Goal: Task Accomplishment & Management: Use online tool/utility

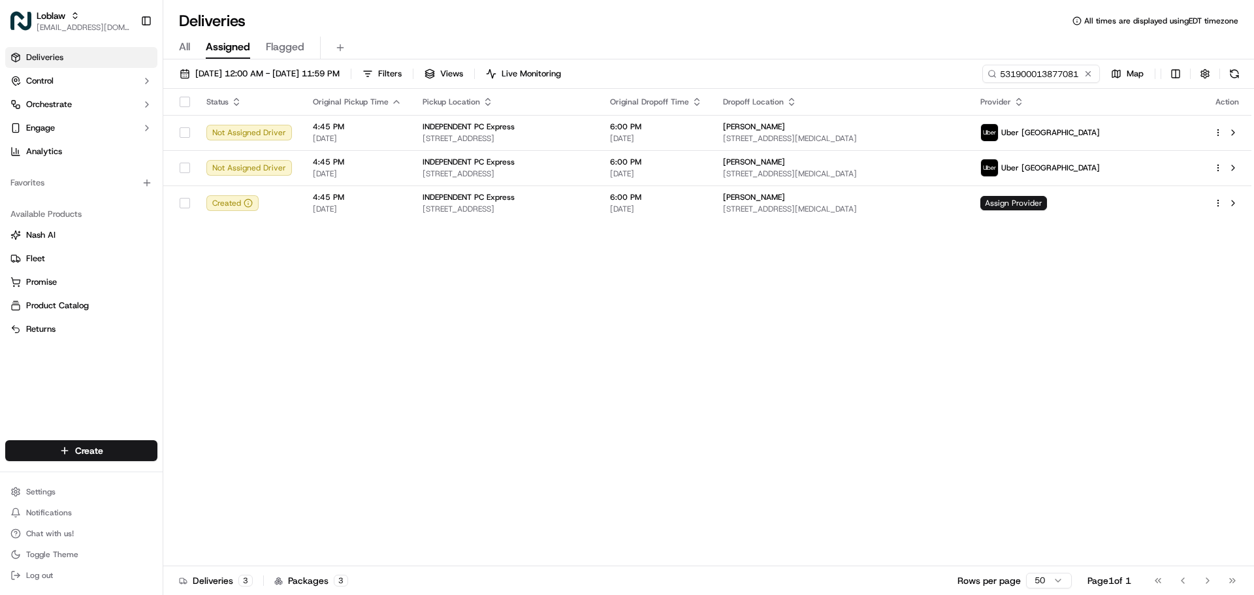
click at [77, 26] on span "[EMAIL_ADDRESS][DOMAIN_NAME]" at bounding box center [83, 27] width 93 height 10
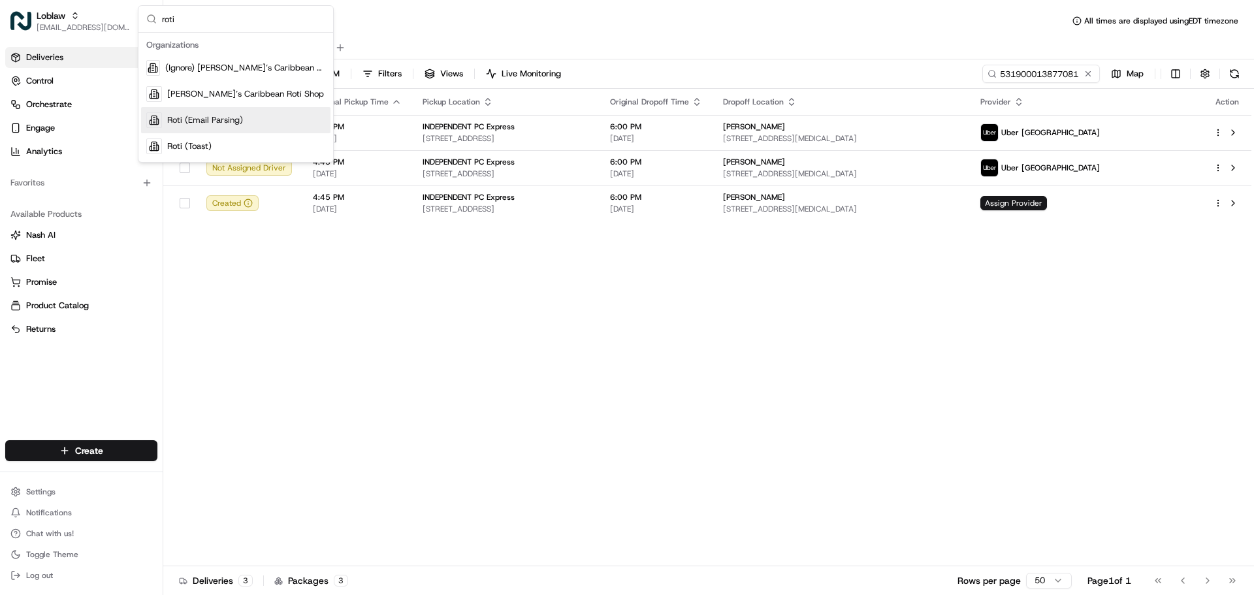
type input "roti"
click at [243, 116] on div "Roti (Email Parsing)" at bounding box center [235, 120] width 189 height 26
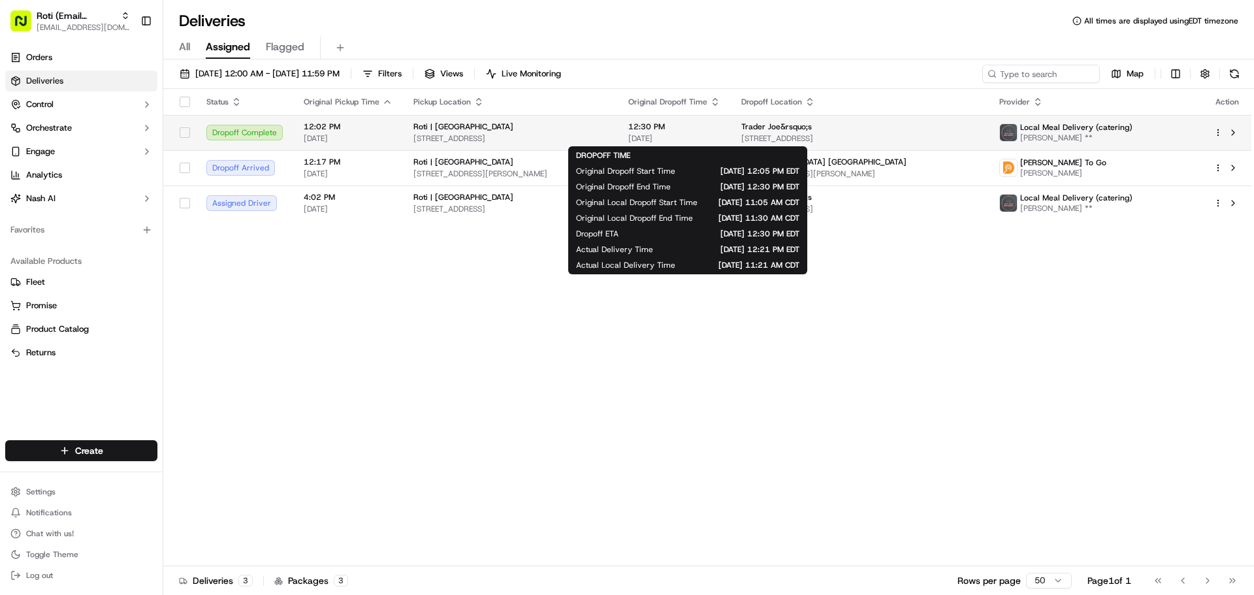
click at [658, 125] on span "12:30 PM" at bounding box center [675, 127] width 92 height 10
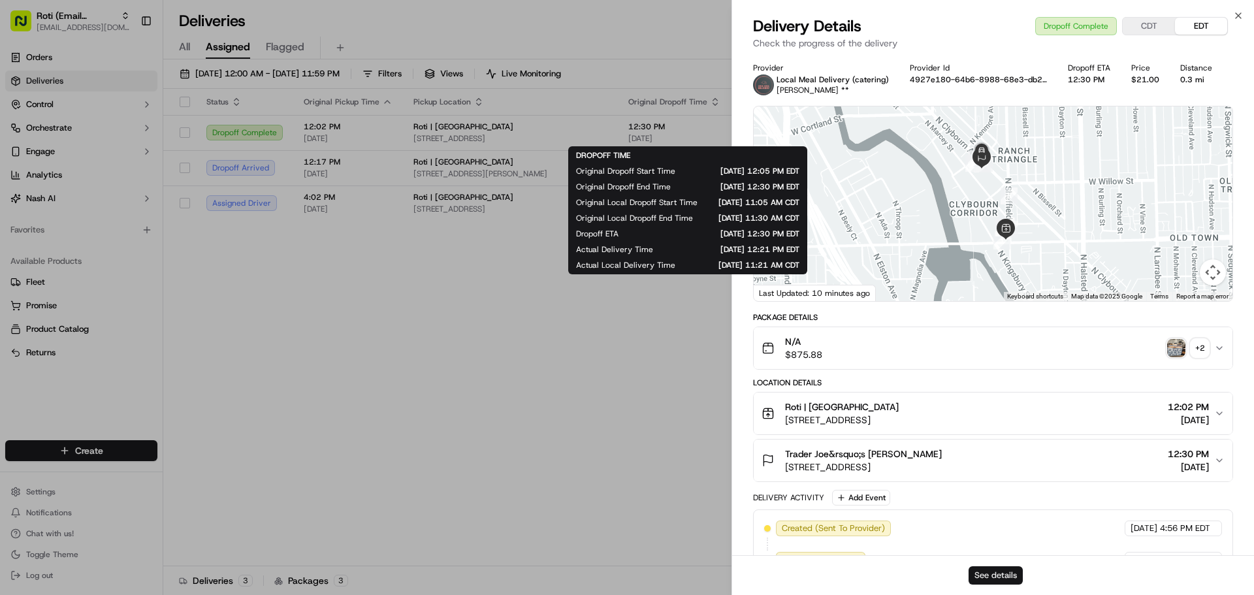
click at [1006, 578] on button "See details" at bounding box center [996, 575] width 54 height 18
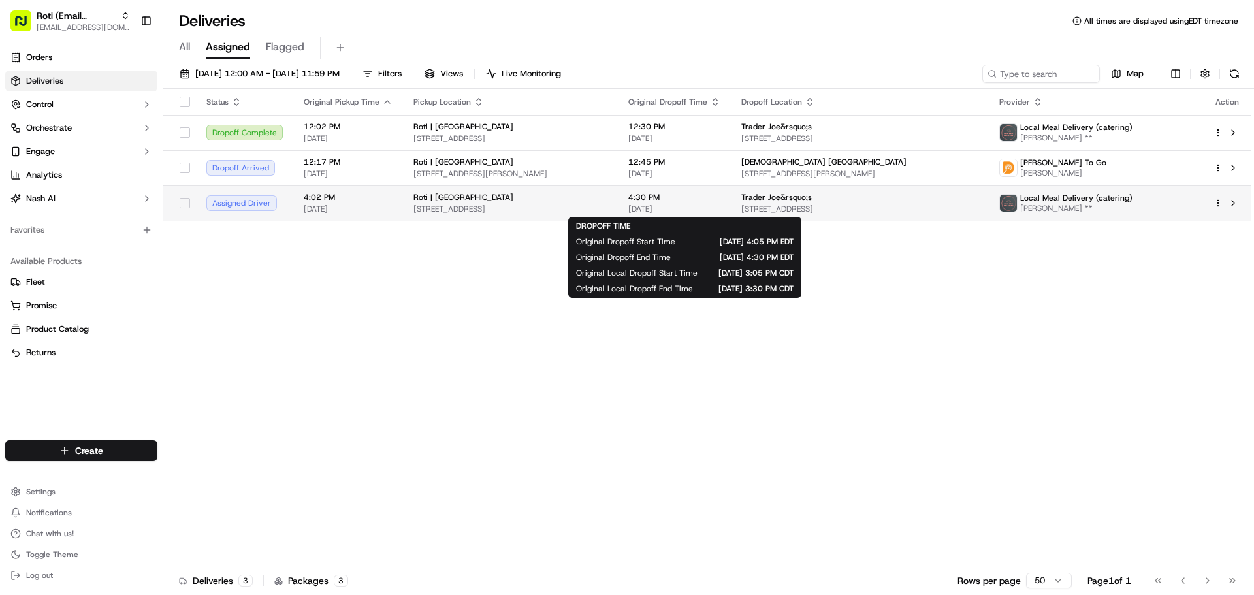
click at [693, 206] on span "[DATE]" at bounding box center [675, 209] width 92 height 10
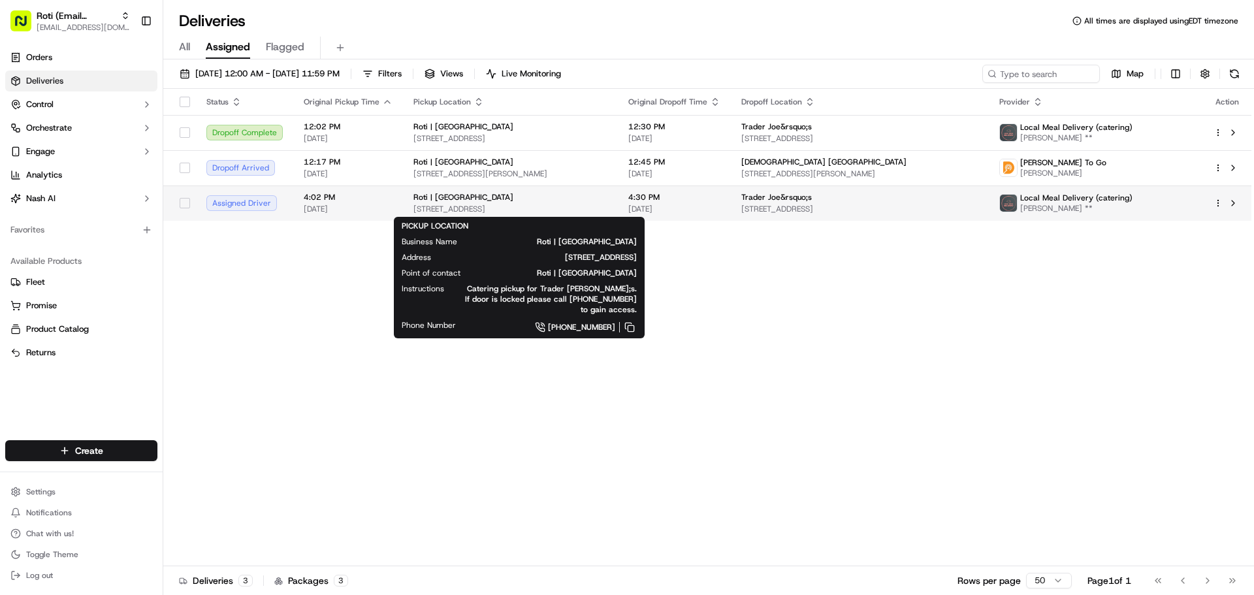
click at [588, 203] on div "Roti | [GEOGRAPHIC_DATA]" at bounding box center [511, 197] width 194 height 10
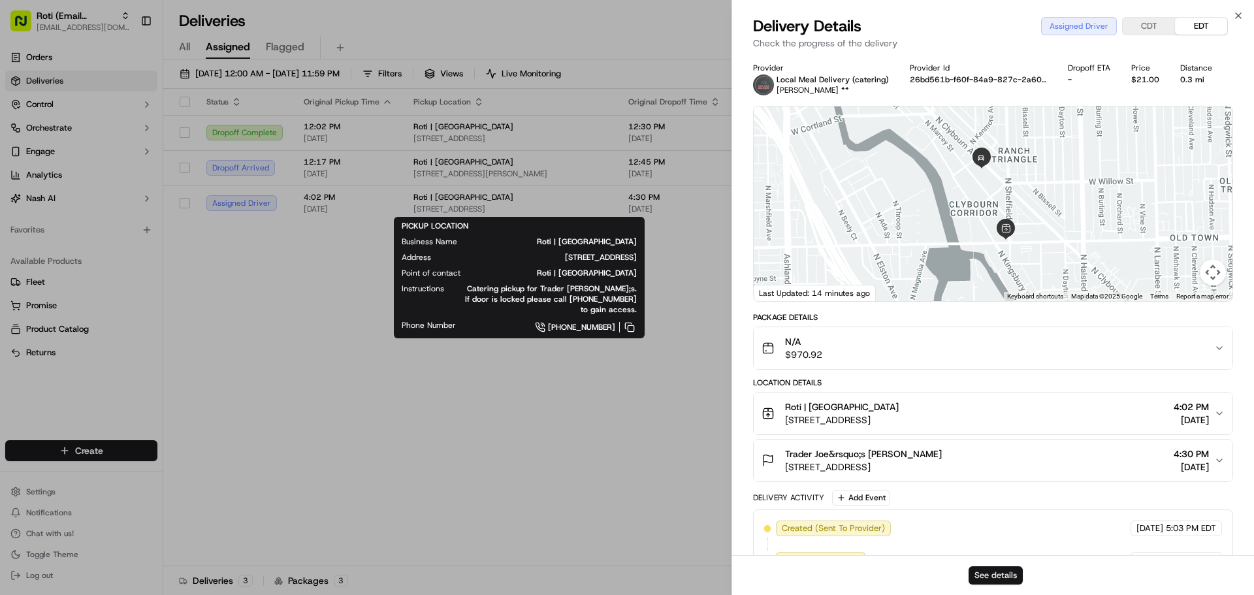
click at [1005, 575] on button "See details" at bounding box center [996, 575] width 54 height 18
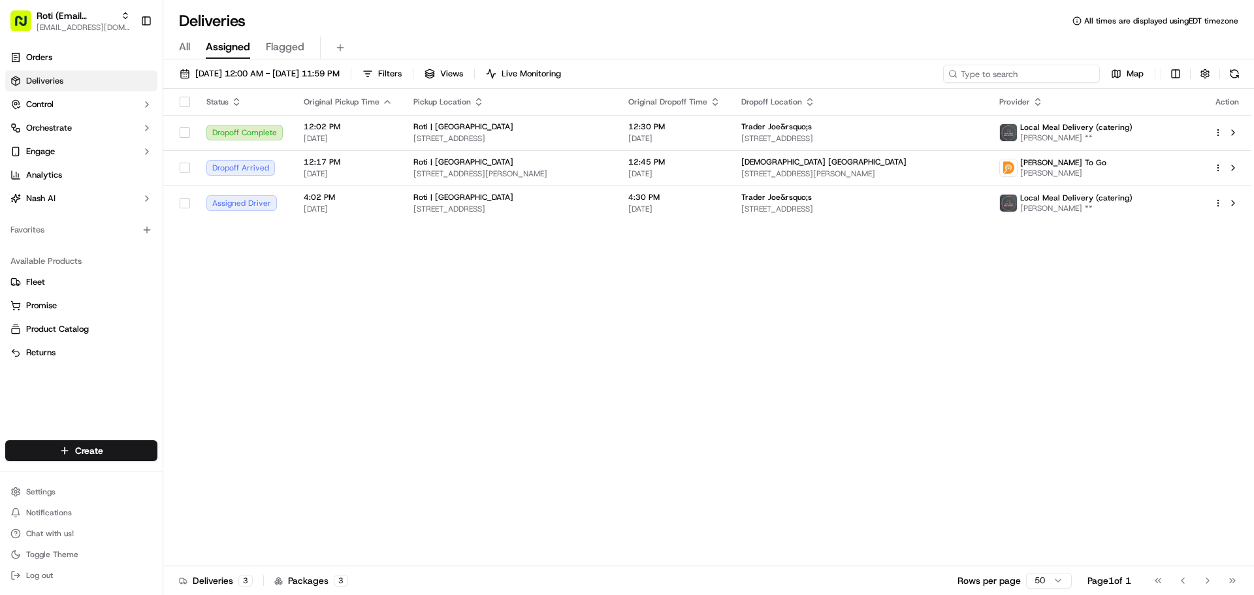
click at [1057, 73] on input at bounding box center [1021, 74] width 157 height 18
paste input "dlv_95vHT2tq8EFPCzM4LrrDEx"
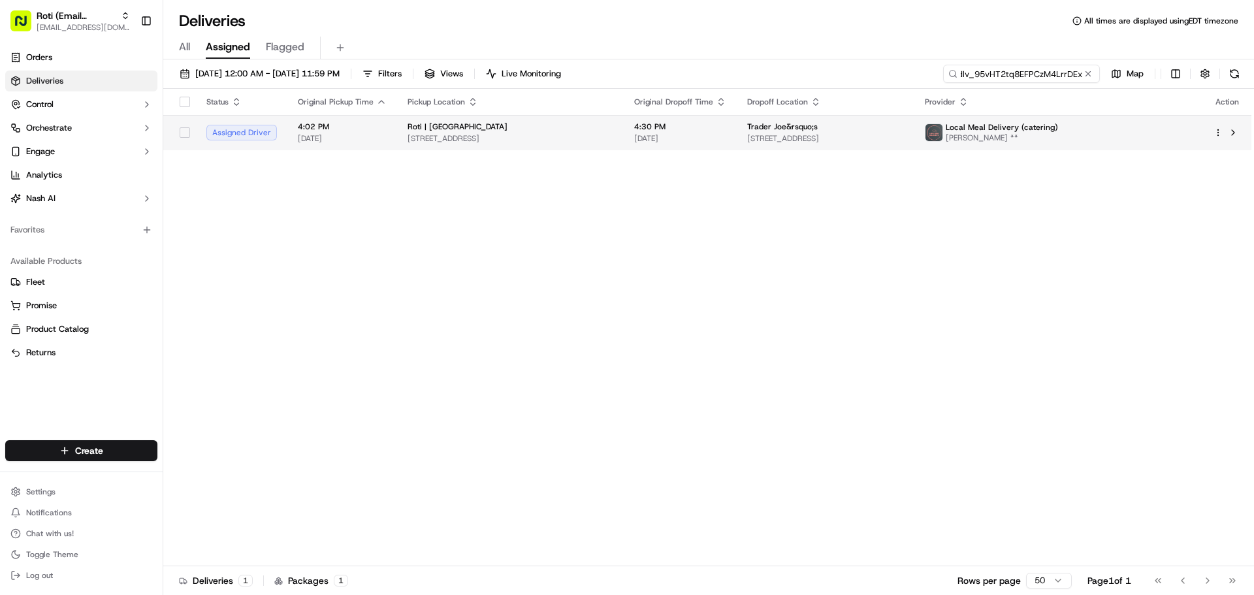
type input "dlv_95vHT2tq8EFPCzM4LrrDEx"
click at [578, 132] on div "Roti | Lincoln Park" at bounding box center [511, 127] width 206 height 10
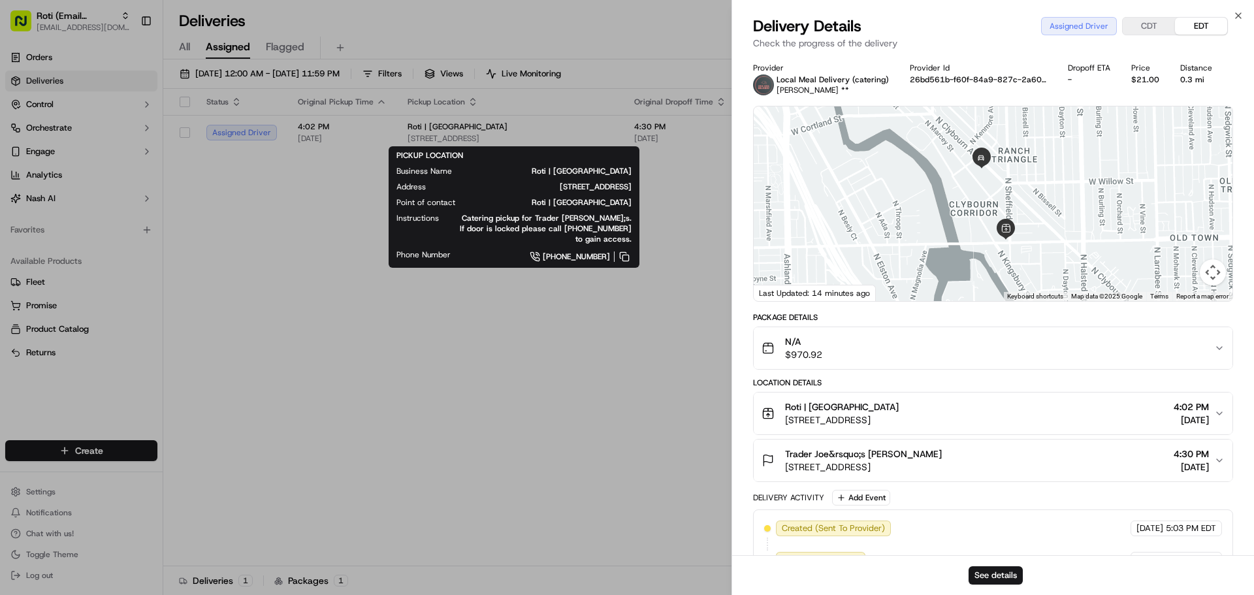
click at [1006, 407] on div "Roti | Lincoln Park 1000 W North Ave, Chicago, IL 60642, USA 4:02 PM 09/21/2025" at bounding box center [988, 414] width 453 height 26
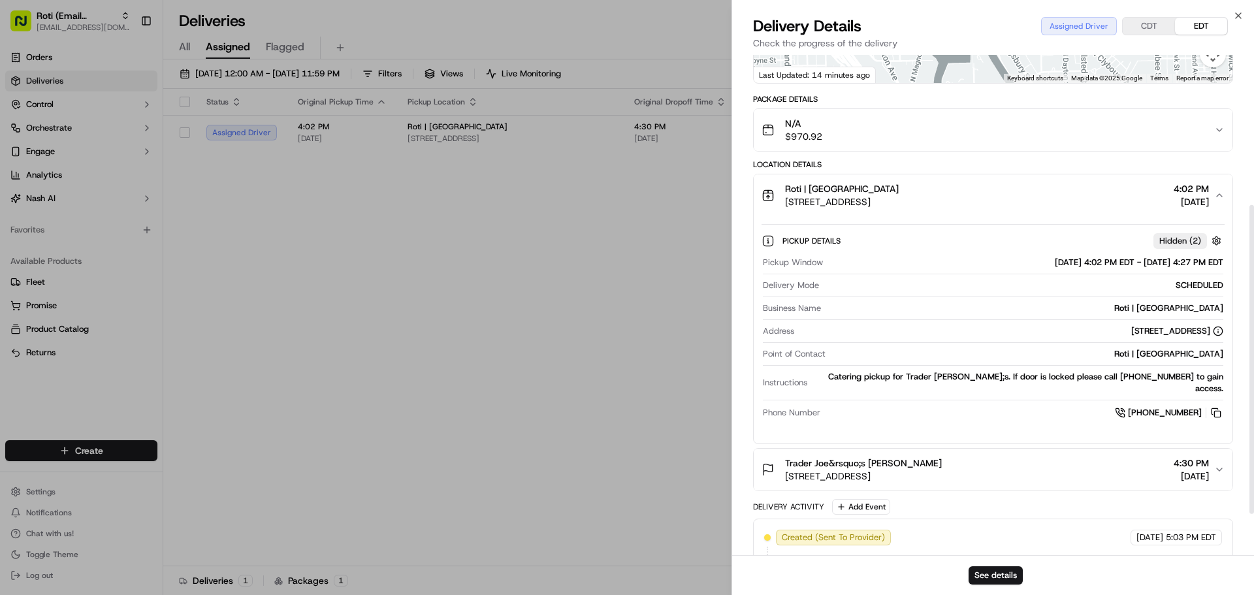
scroll to position [244, 0]
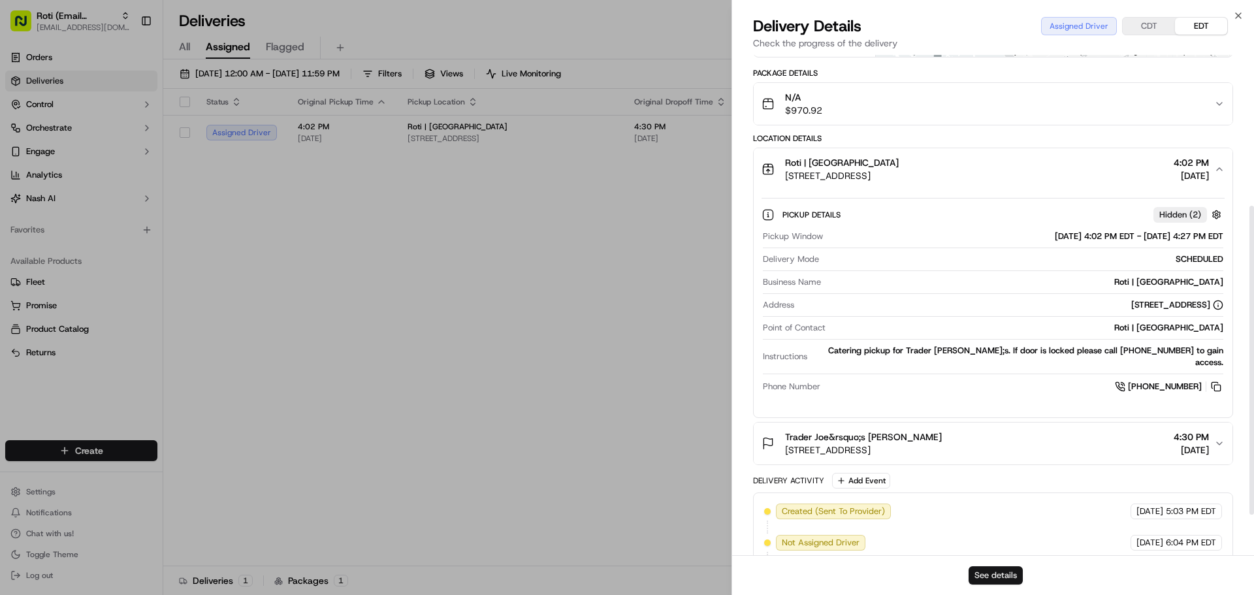
click at [1011, 568] on button "See details" at bounding box center [996, 575] width 54 height 18
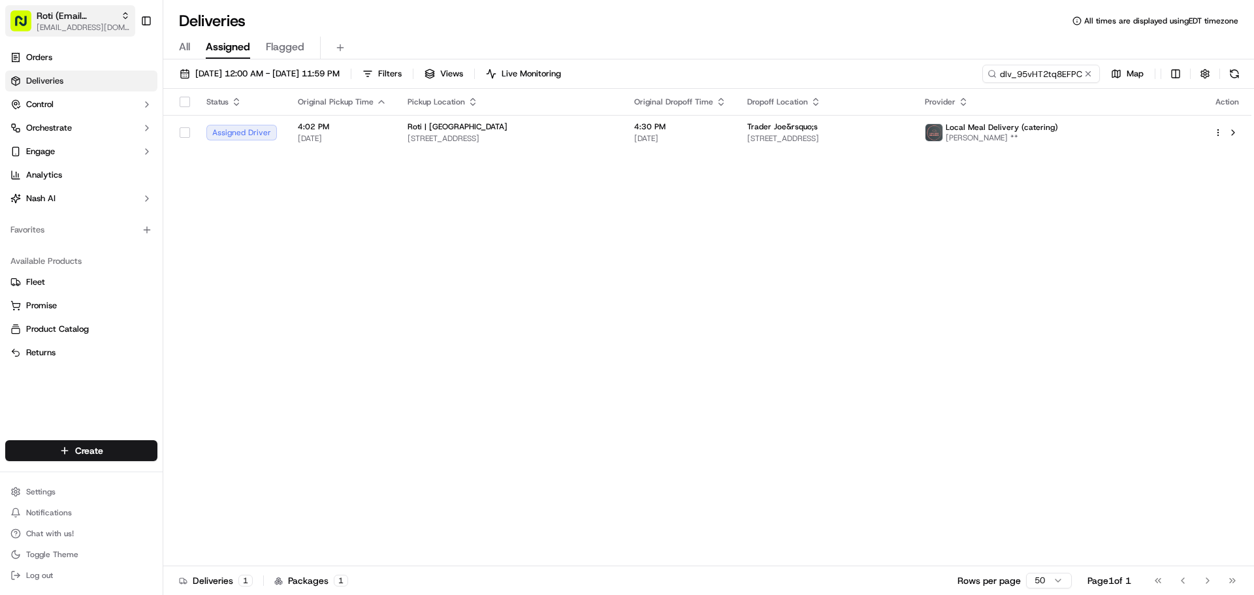
click at [47, 25] on span "[EMAIL_ADDRESS][DOMAIN_NAME]" at bounding box center [83, 27] width 93 height 10
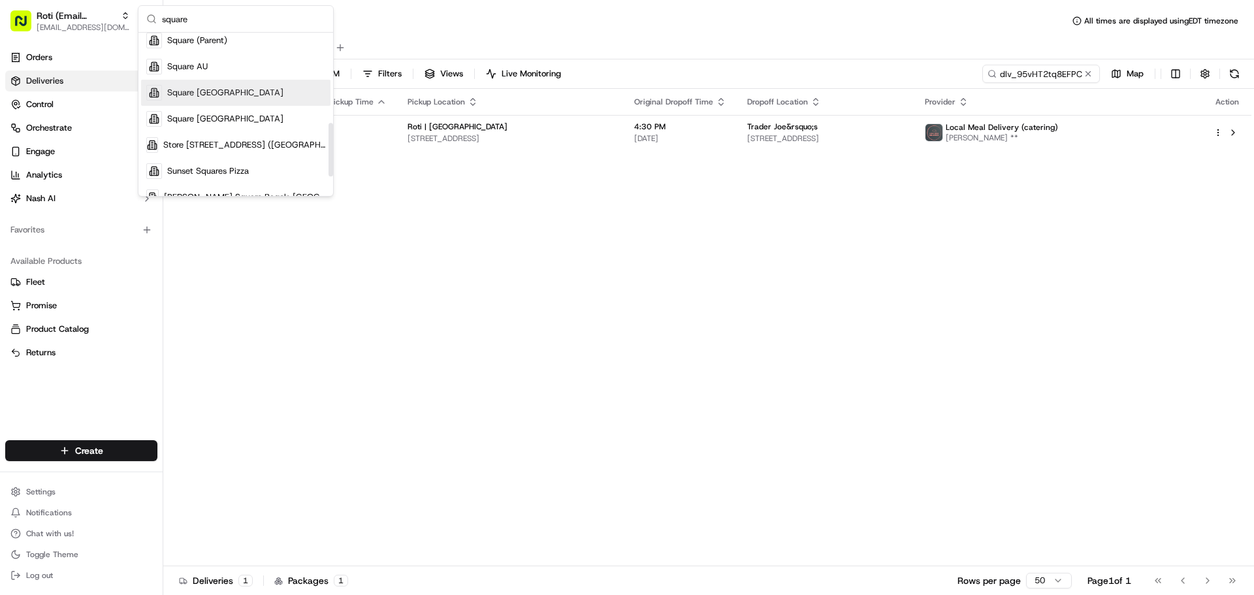
scroll to position [267, 0]
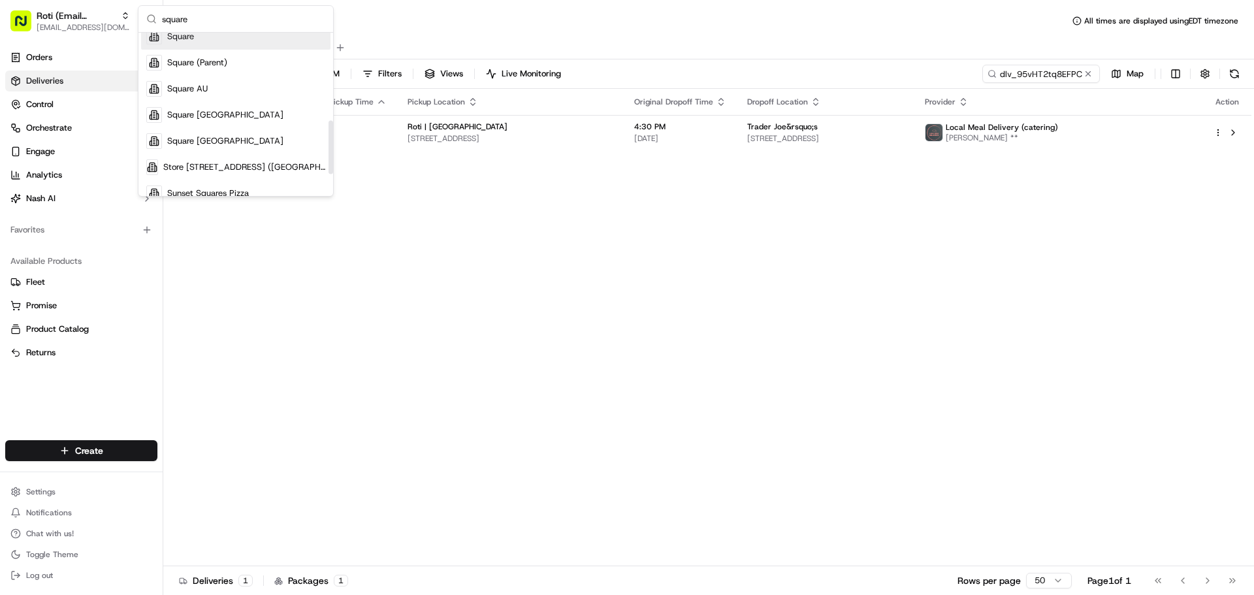
type input "square"
click at [212, 35] on div "Square" at bounding box center [235, 37] width 189 height 26
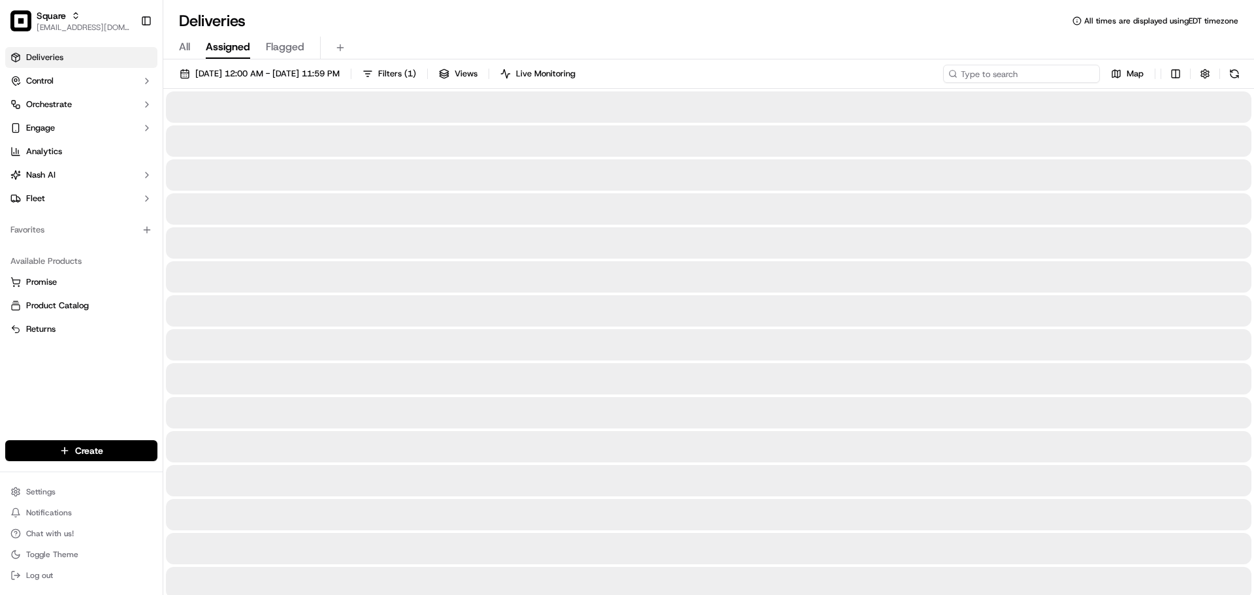
click at [1041, 74] on input at bounding box center [1021, 74] width 157 height 18
paste input "5134138"
type input "5134138"
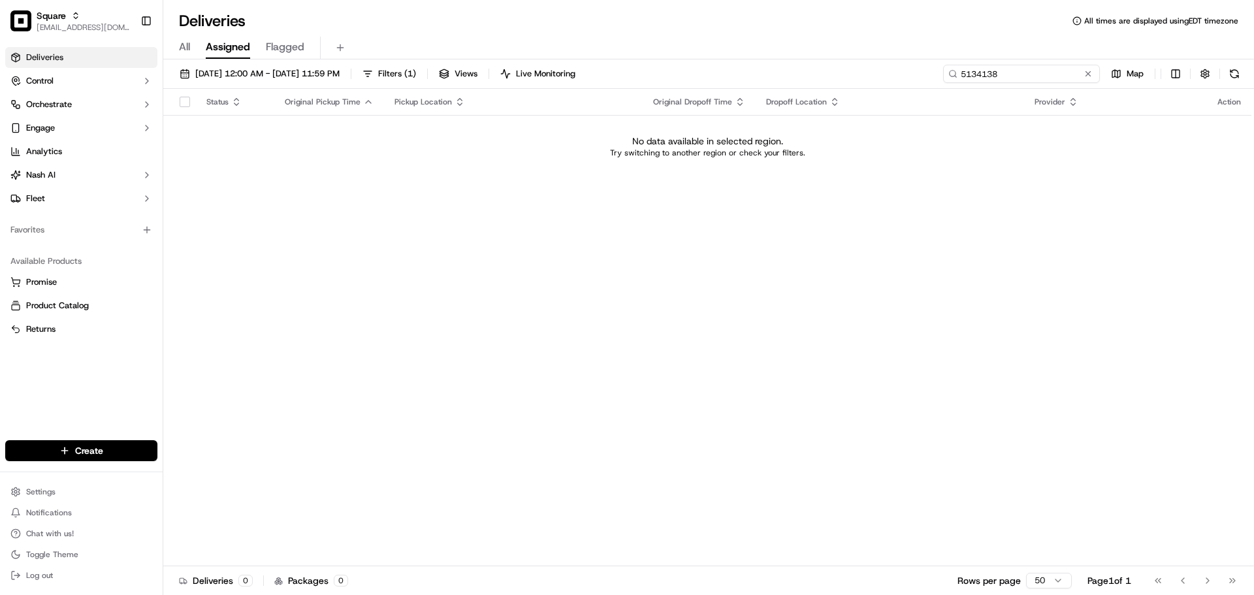
drag, startPoint x: 1022, startPoint y: 79, endPoint x: 962, endPoint y: 84, distance: 59.7
click at [962, 84] on div "09/21/2025 12:00 AM - 09/21/2025 11:59 PM Filters ( 1 ) Views Live Monitoring 5…" at bounding box center [708, 77] width 1091 height 24
type input "5134138"
click at [48, 27] on span "[EMAIL_ADDRESS][DOMAIN_NAME]" at bounding box center [83, 27] width 93 height 10
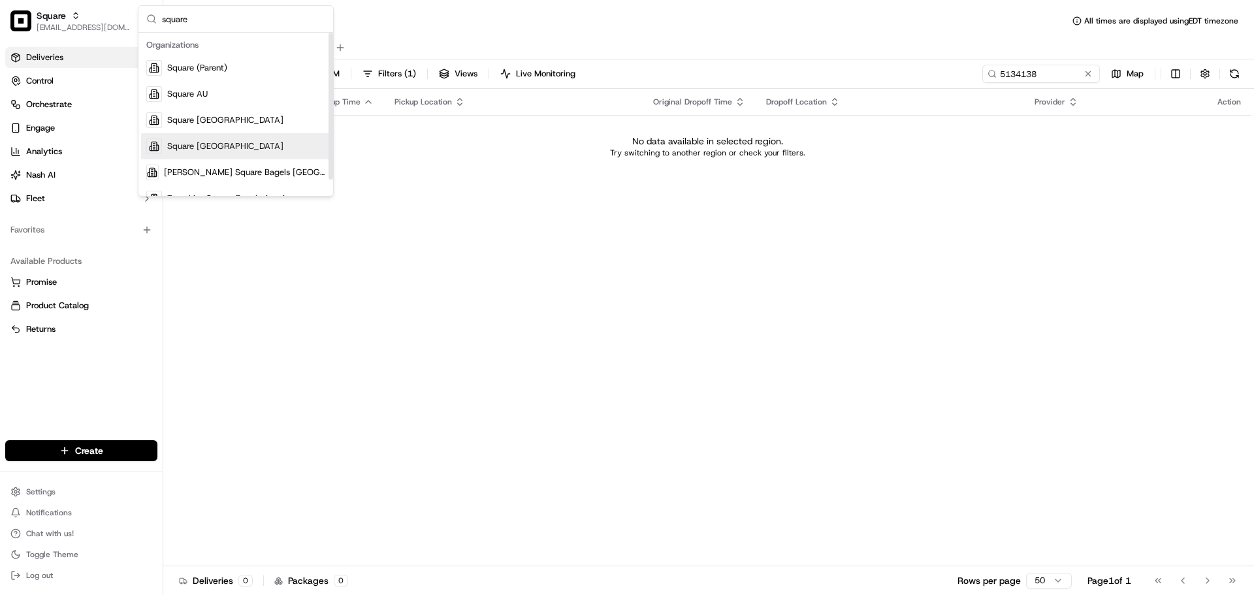
type input "square"
click at [210, 139] on div "Square [GEOGRAPHIC_DATA]" at bounding box center [235, 146] width 189 height 26
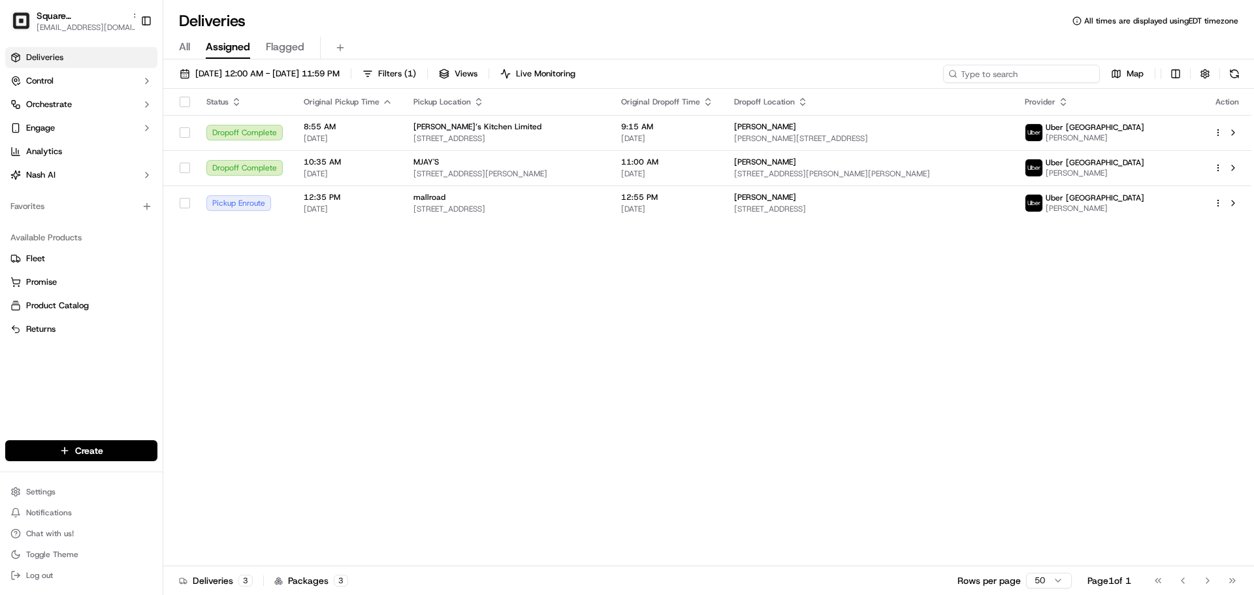
click at [1024, 80] on input at bounding box center [1021, 74] width 157 height 18
paste input "5134138"
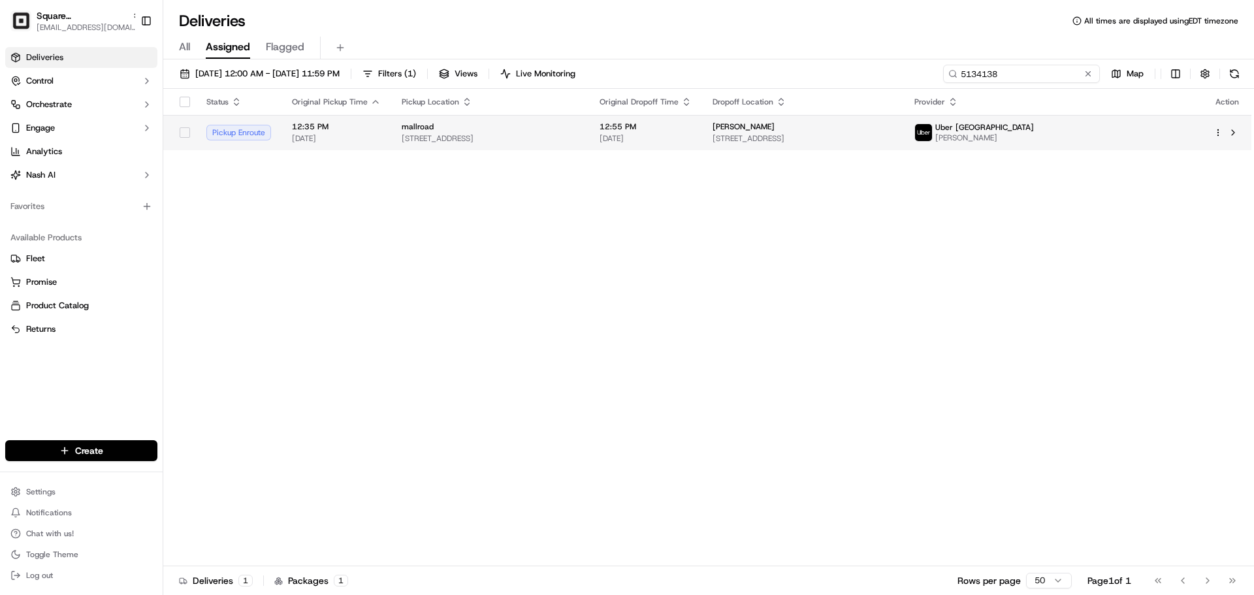
type input "5134138"
click at [579, 133] on div "mallroad 305-307 London Rd, Hadleigh, Benfleet SS7 2BN, UK" at bounding box center [490, 133] width 177 height 22
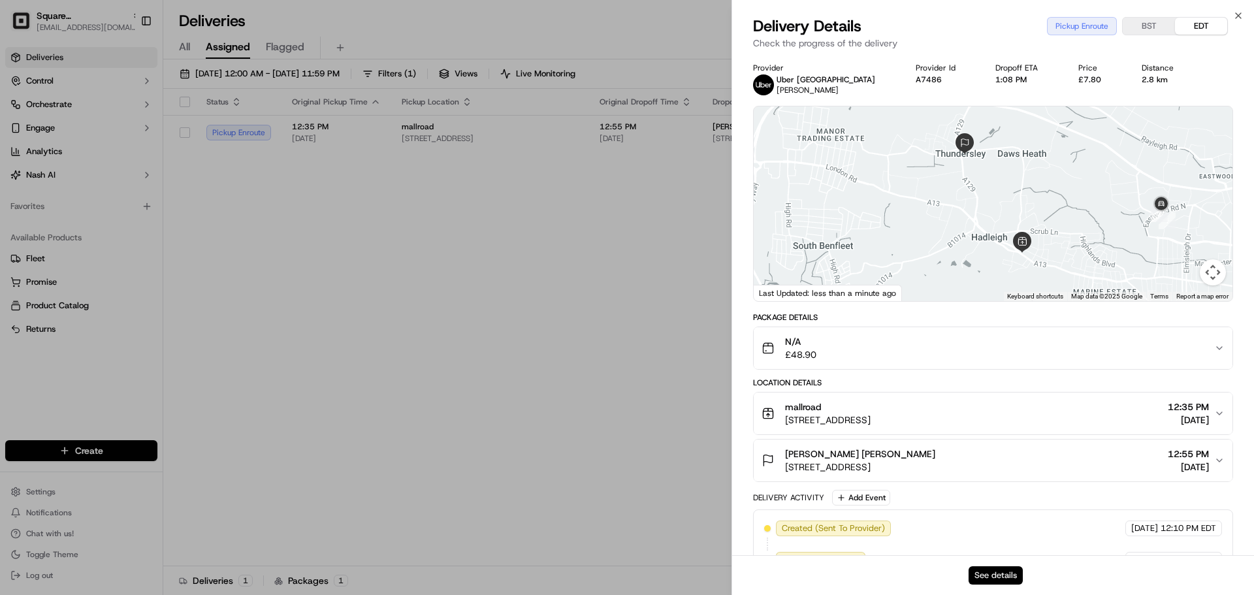
click at [996, 576] on button "See details" at bounding box center [996, 575] width 54 height 18
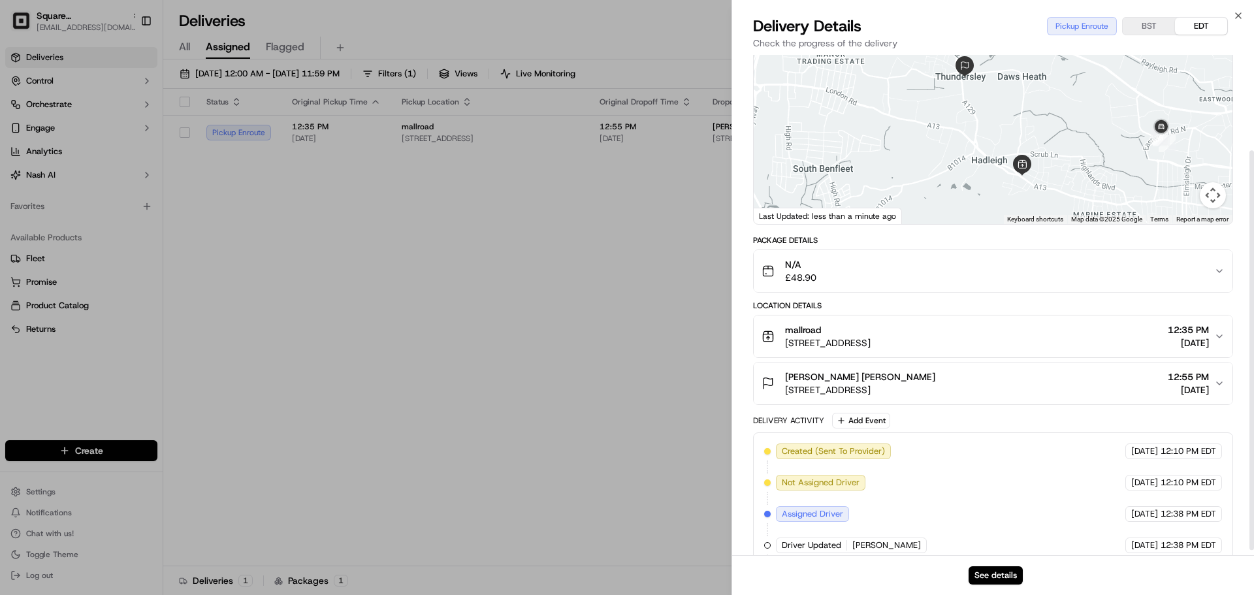
scroll to position [125, 0]
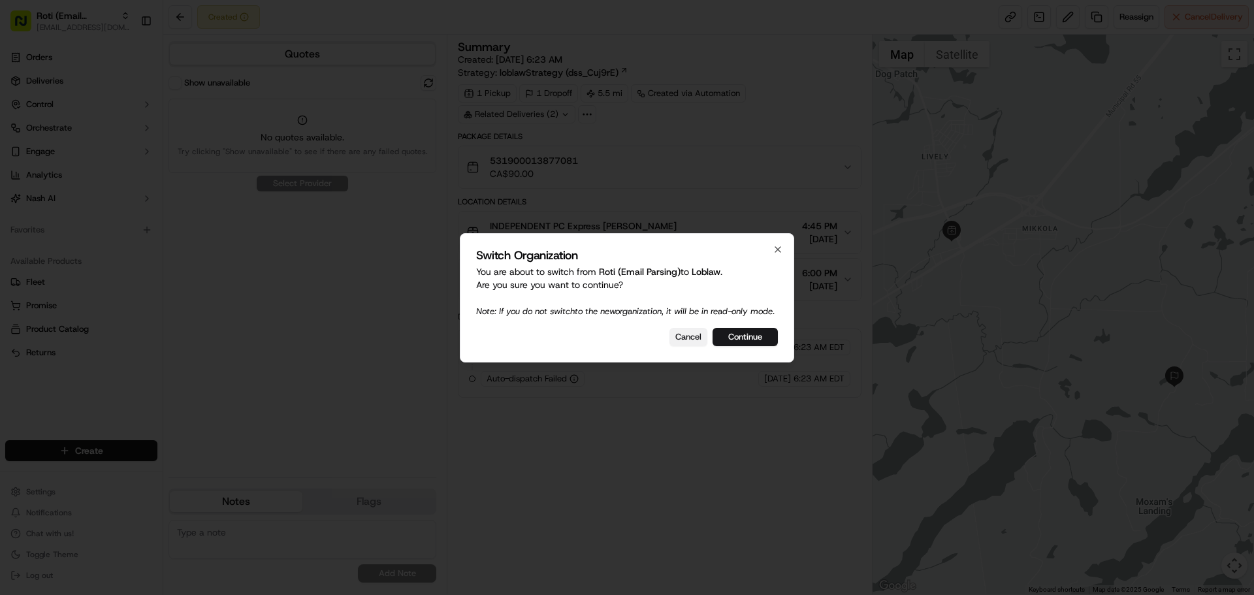
click at [691, 346] on button "Cancel" at bounding box center [689, 337] width 38 height 18
click at [696, 346] on button "Cancel" at bounding box center [689, 337] width 38 height 18
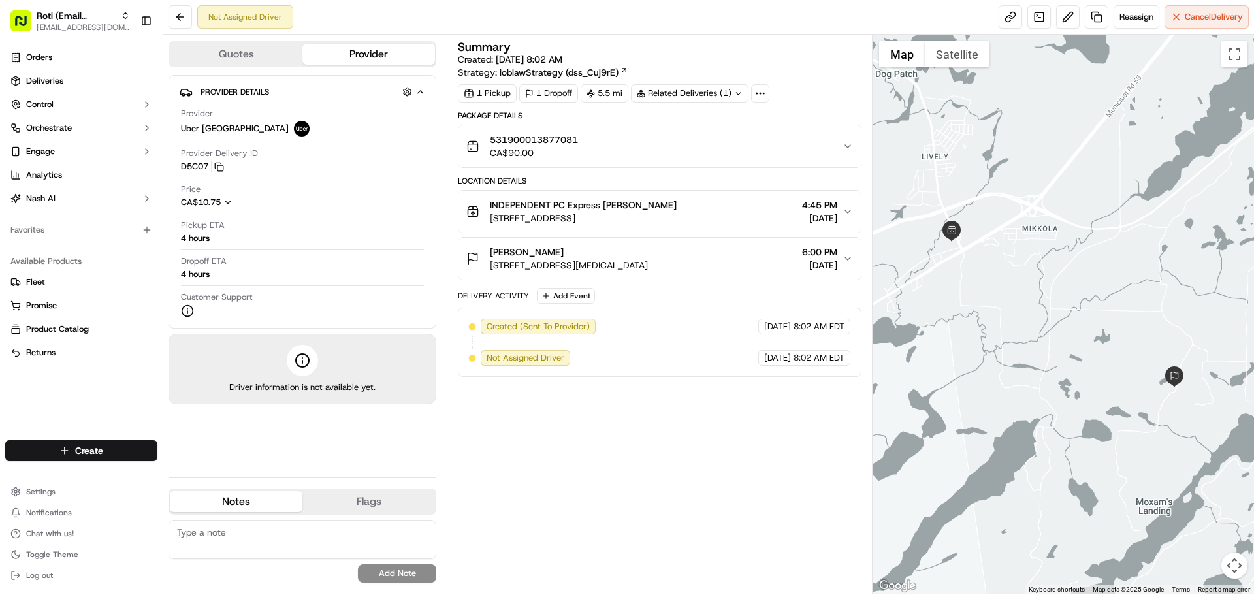
click at [290, 529] on textarea at bounding box center [303, 539] width 268 height 39
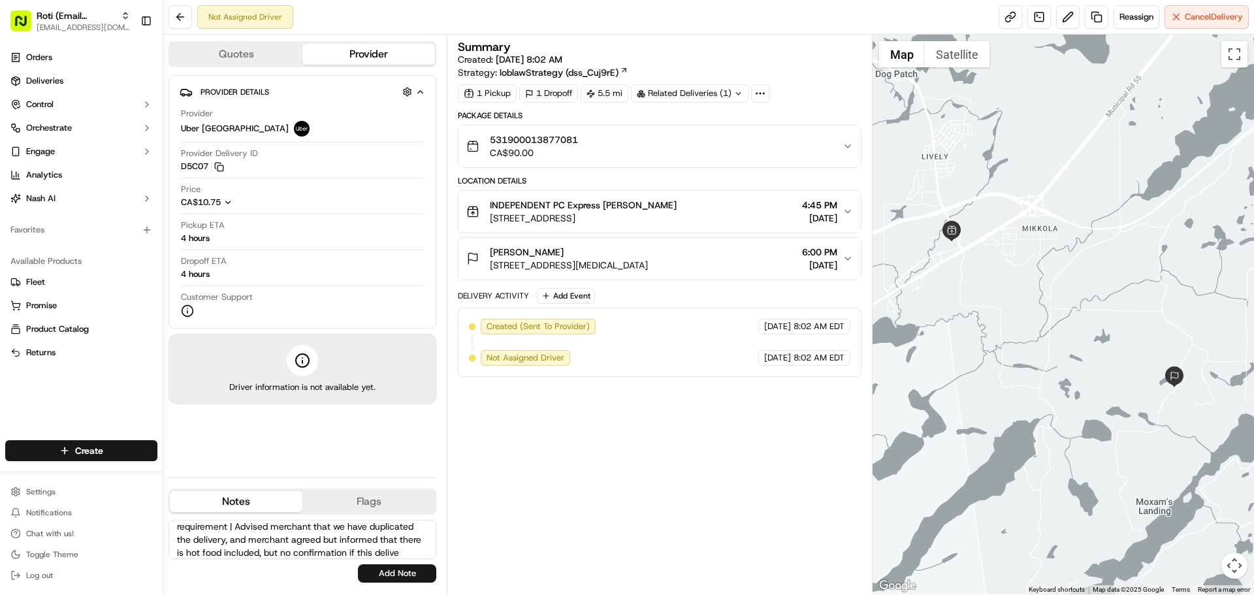
scroll to position [45, 0]
paste textarea "95653"
type textarea "Merchant requested to have the delivery reassigned, as there was an error on fi…"
click at [402, 574] on button "Add Note" at bounding box center [397, 574] width 78 height 18
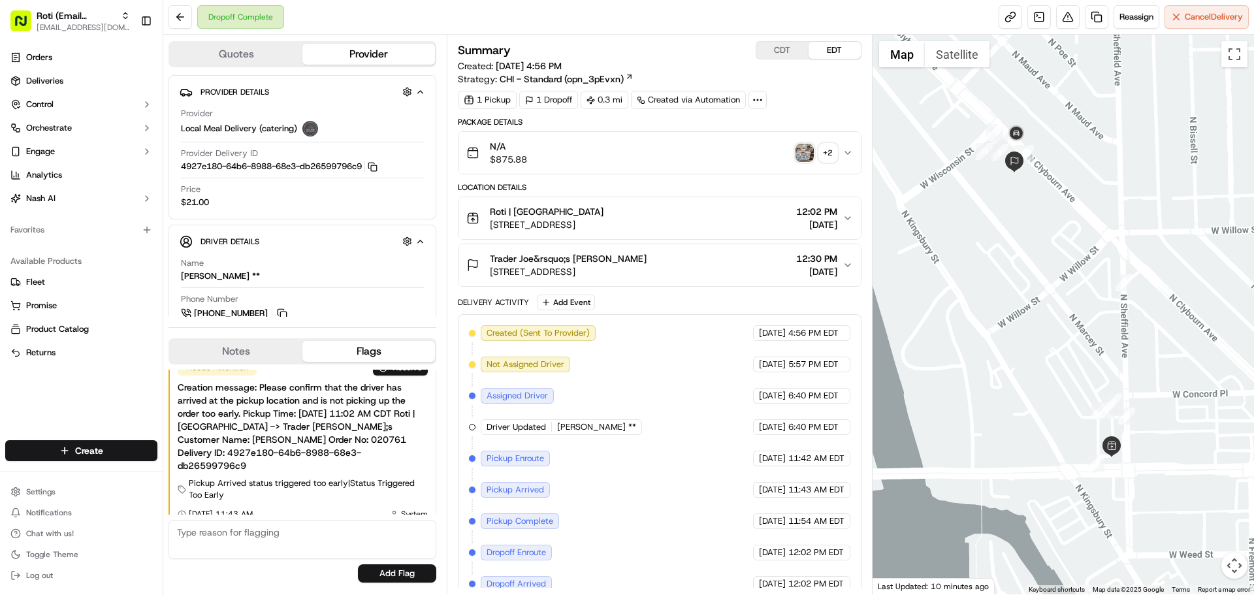
click at [594, 152] on div "N/A $875.88 + 2" at bounding box center [655, 153] width 376 height 26
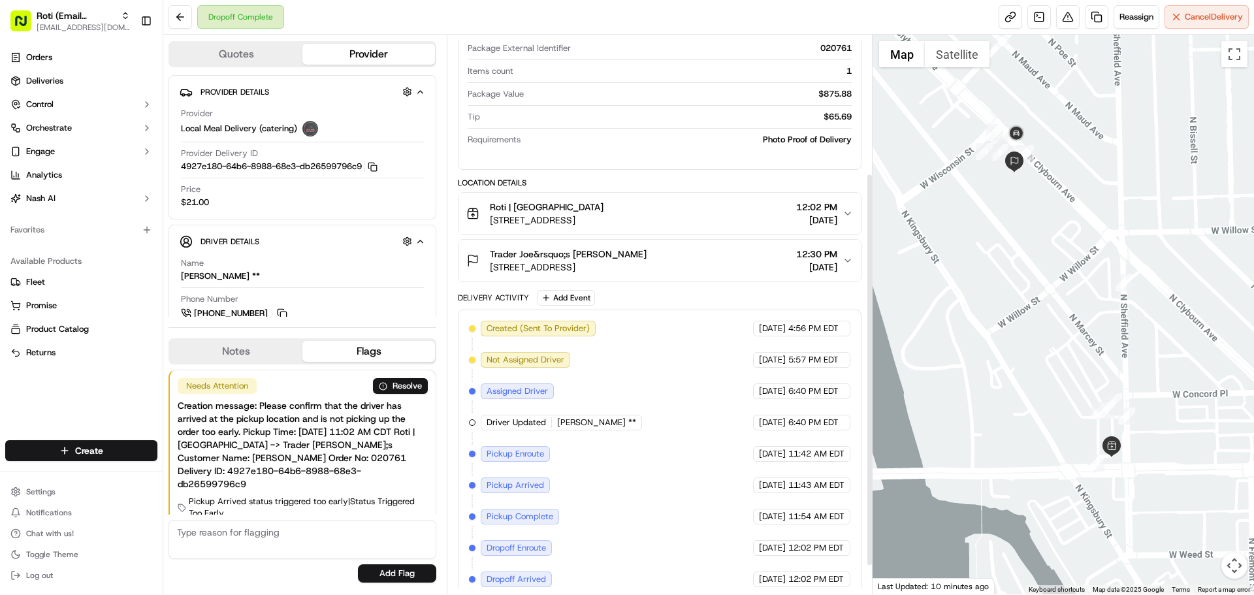
scroll to position [196, 0]
click at [595, 221] on span "[STREET_ADDRESS]" at bounding box center [547, 218] width 114 height 13
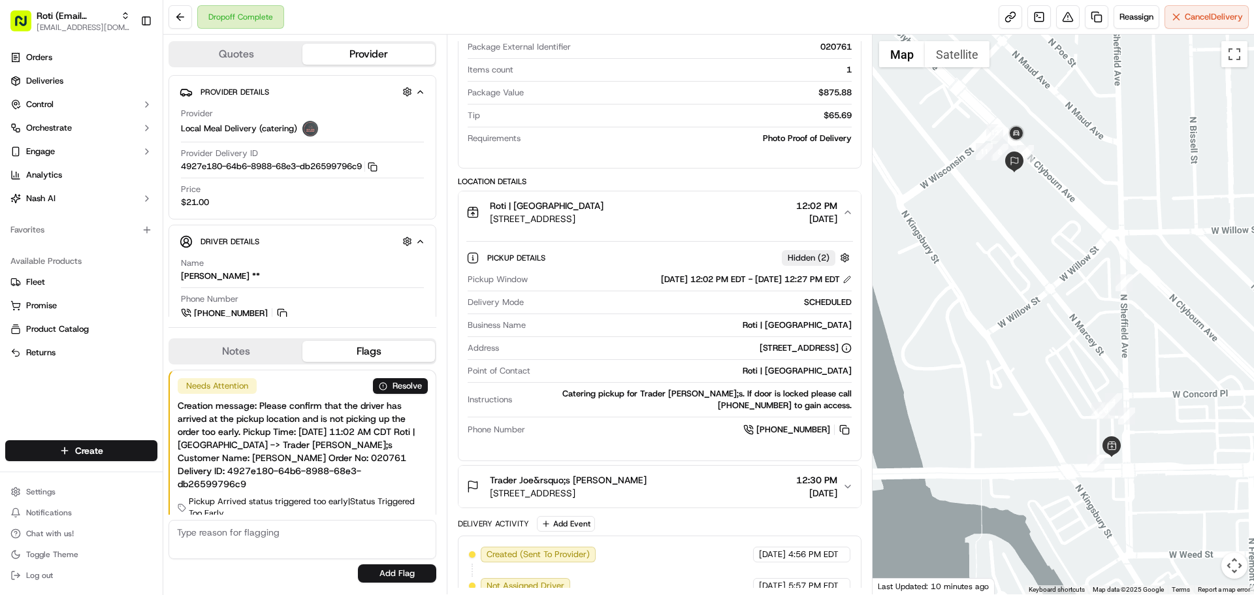
click at [595, 221] on span "[STREET_ADDRESS]" at bounding box center [547, 218] width 114 height 13
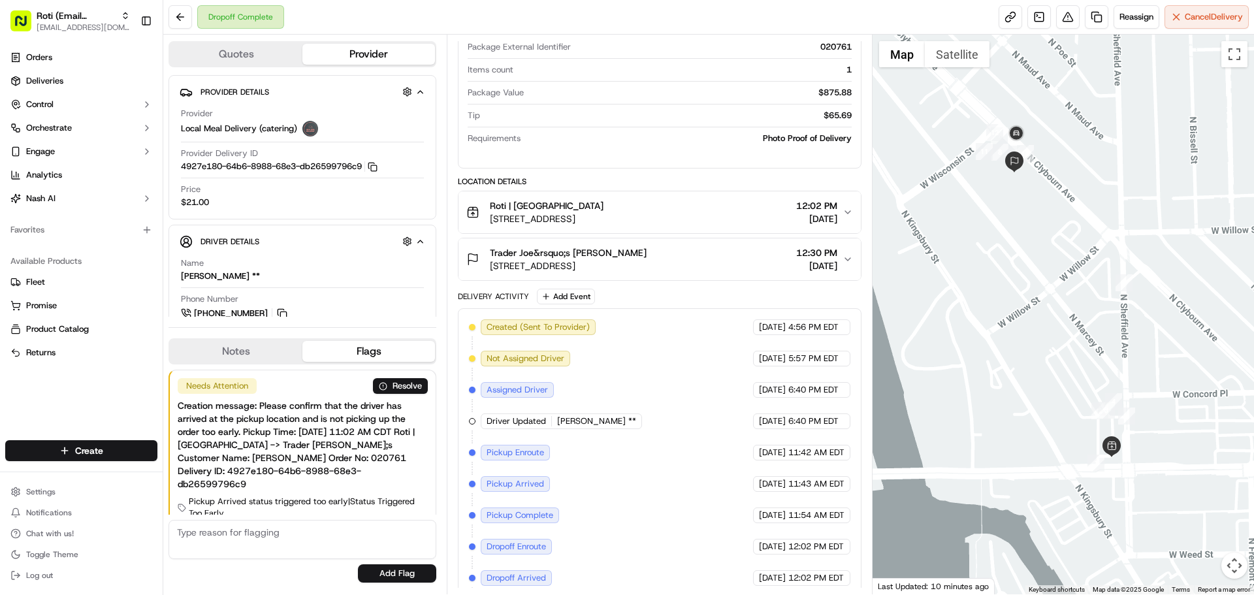
click at [595, 221] on span "[STREET_ADDRESS]" at bounding box center [547, 218] width 114 height 13
click at [594, 216] on span "[STREET_ADDRESS]" at bounding box center [547, 218] width 114 height 13
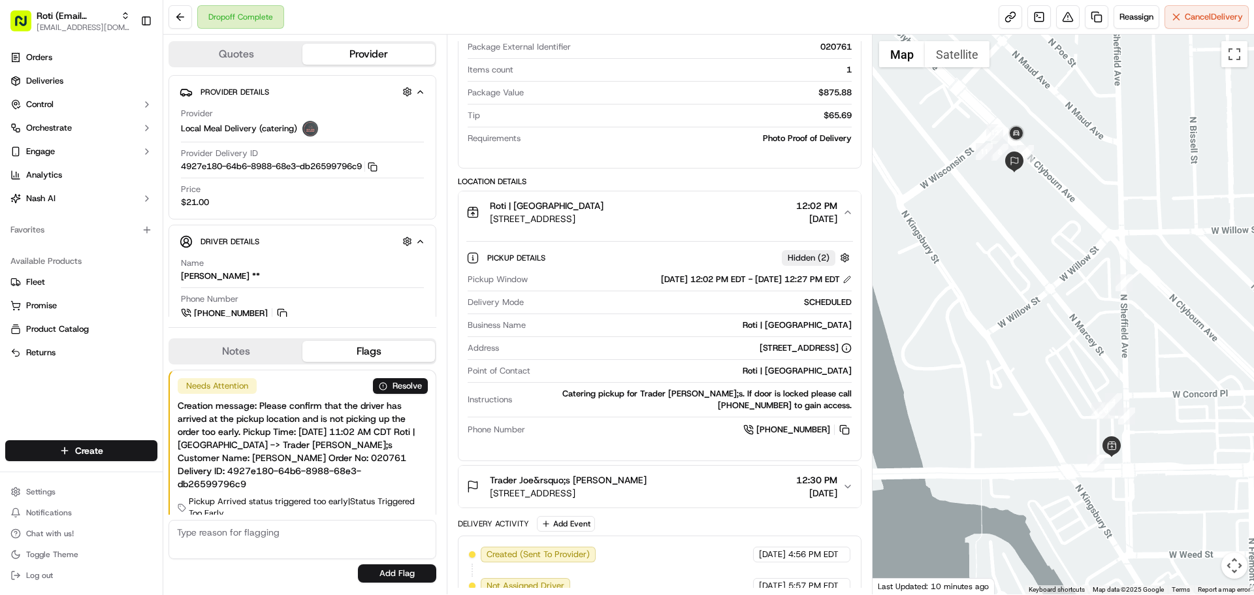
click at [594, 216] on span "[STREET_ADDRESS]" at bounding box center [547, 218] width 114 height 13
click at [604, 201] on div "Roti | [GEOGRAPHIC_DATA]" at bounding box center [547, 205] width 114 height 13
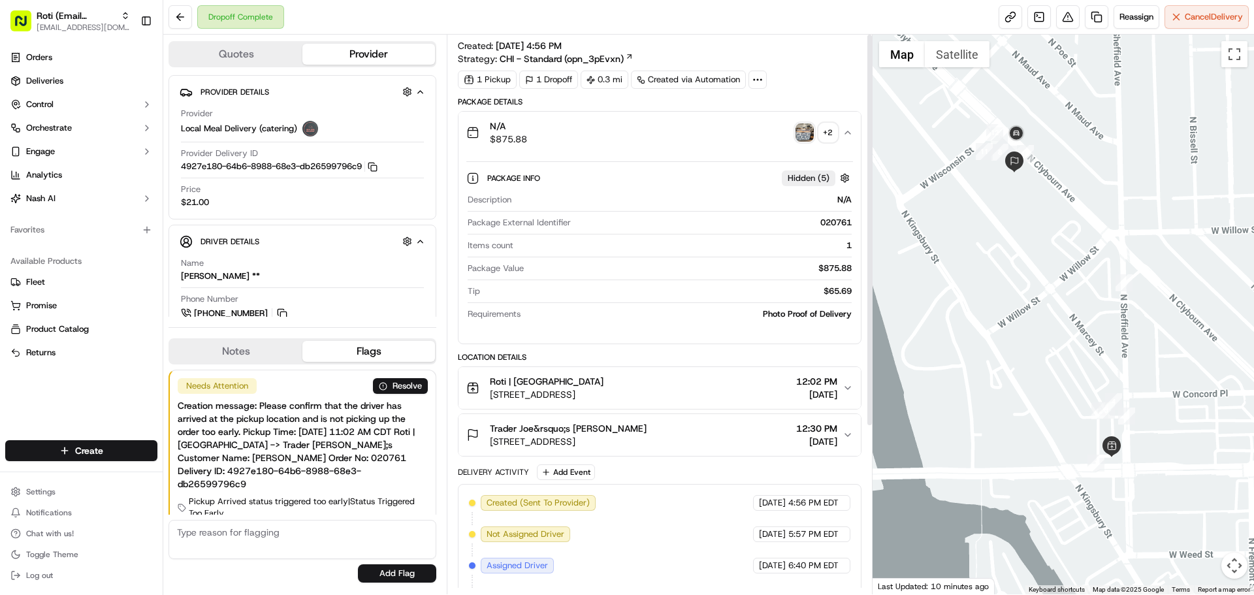
scroll to position [0, 0]
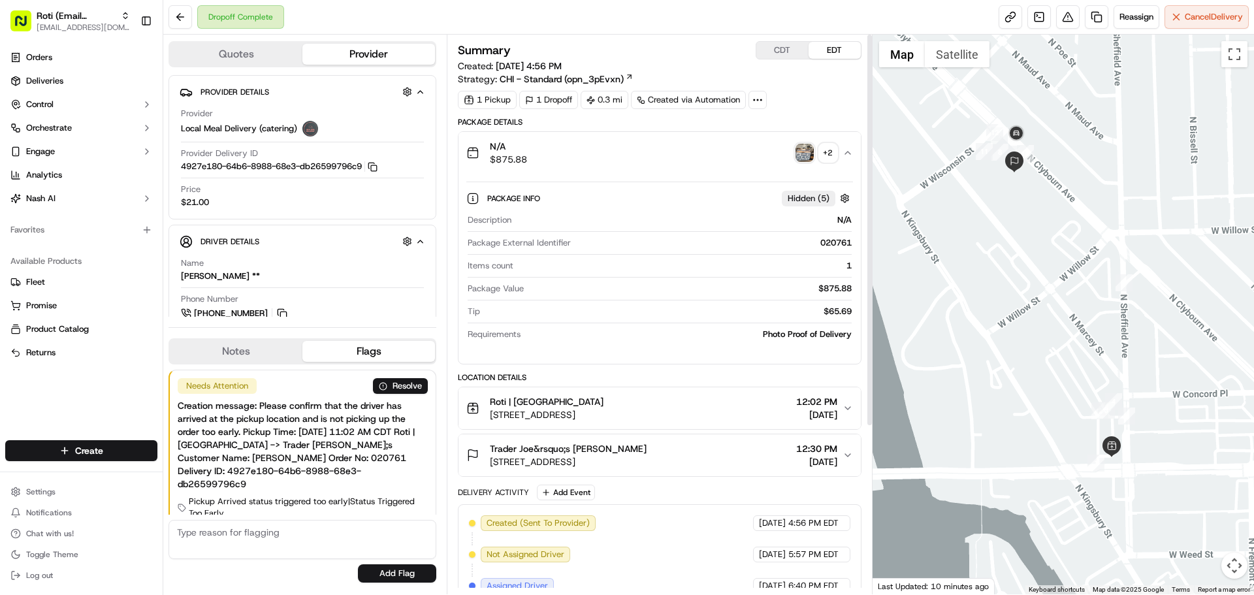
click at [772, 54] on button "CDT" at bounding box center [783, 50] width 52 height 17
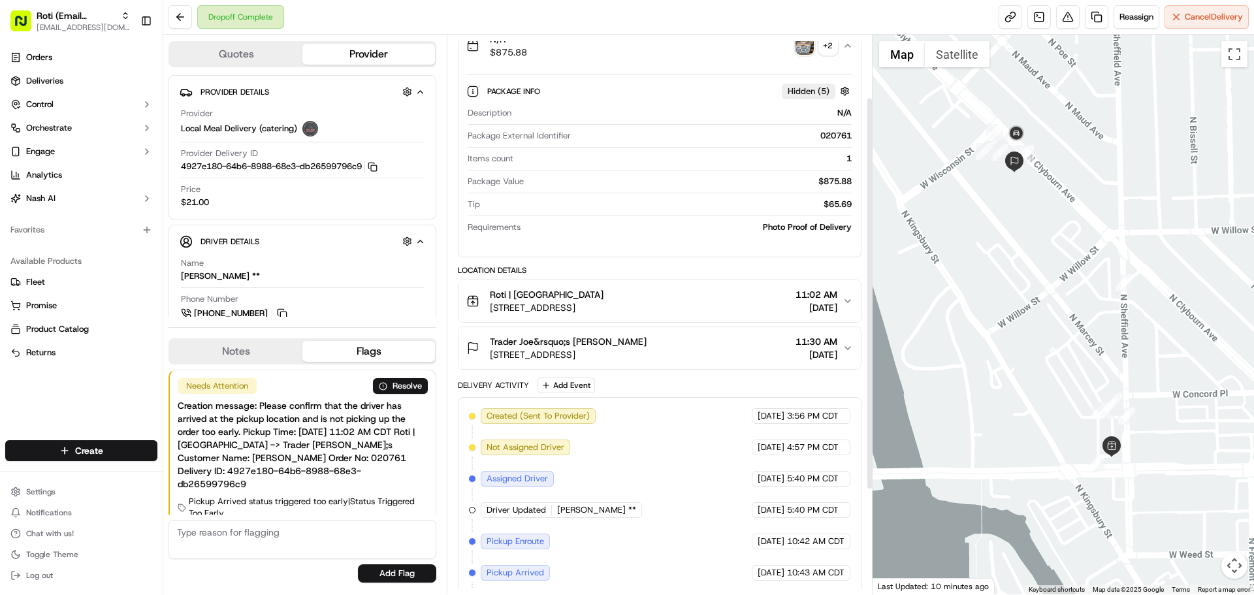
scroll to position [131, 0]
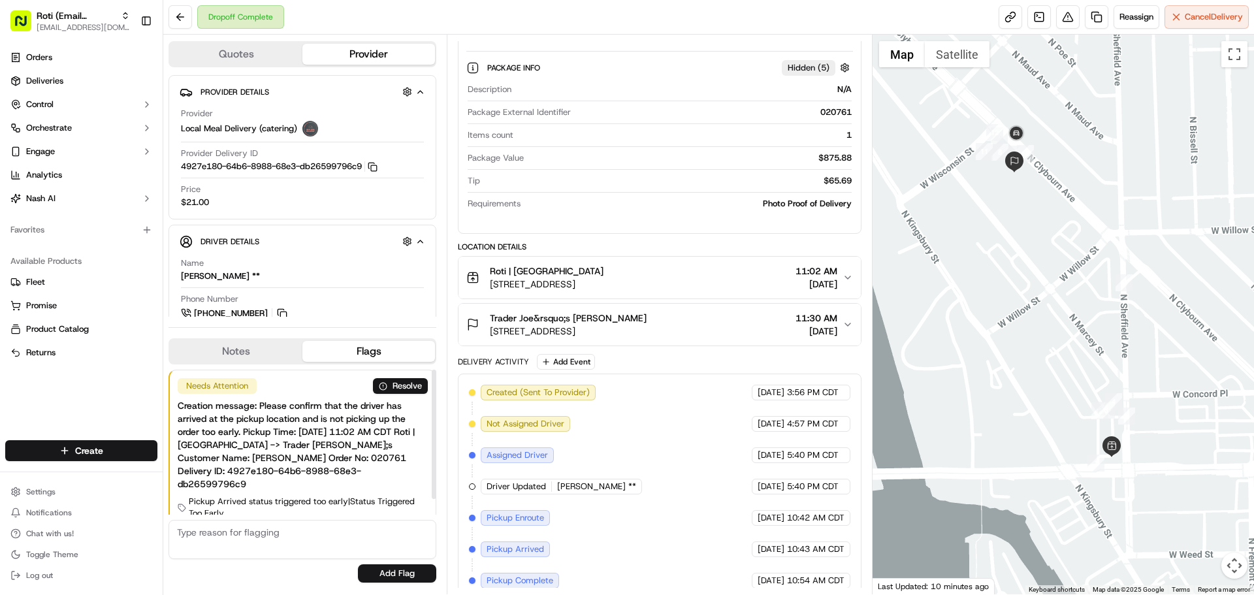
click at [282, 434] on div "Creation message: Please confirm that the driver has arrived at the pickup loca…" at bounding box center [303, 444] width 250 height 91
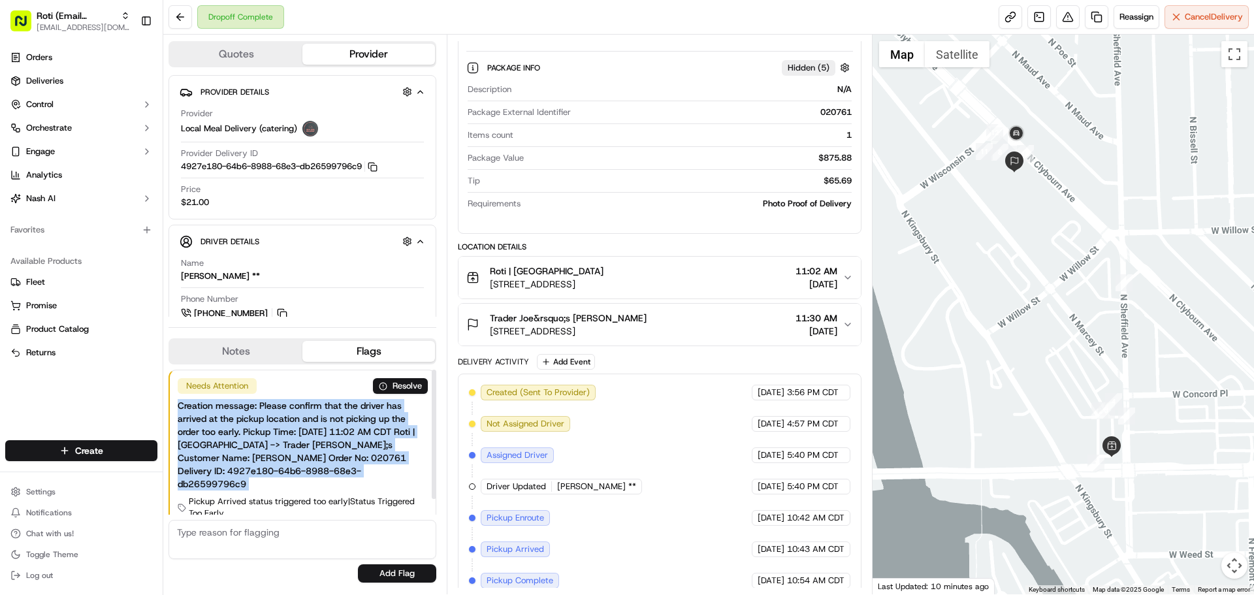
click at [282, 434] on div "Creation message: Please confirm that the driver has arrived at the pickup loca…" at bounding box center [303, 444] width 250 height 91
click at [269, 458] on div "Creation message: Please confirm that the driver has arrived at the pickup loca…" at bounding box center [303, 444] width 250 height 91
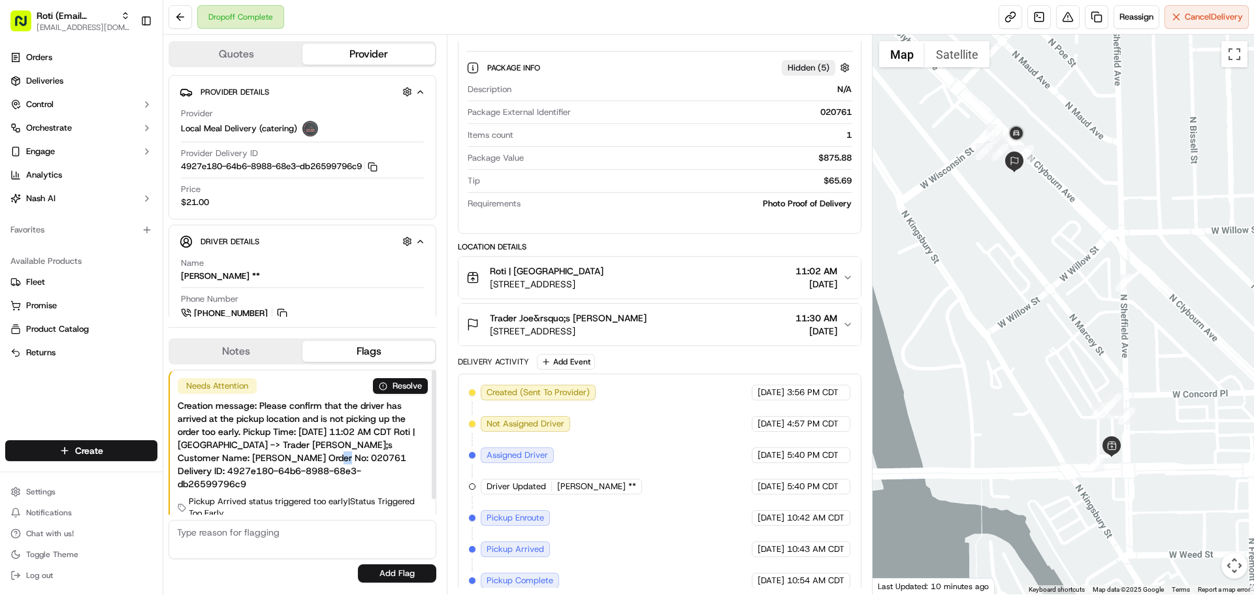
click at [269, 458] on div "Creation message: Please confirm that the driver has arrived at the pickup loca…" at bounding box center [303, 444] width 250 height 91
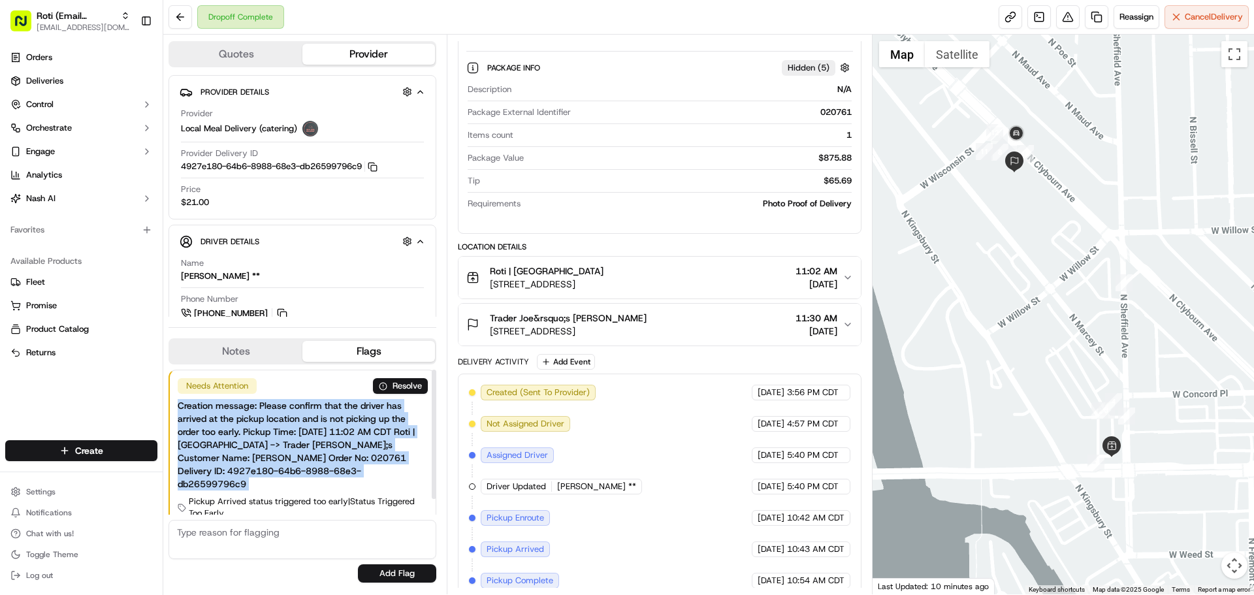
click at [269, 458] on div "Creation message: Please confirm that the driver has arrived at the pickup loca…" at bounding box center [303, 444] width 250 height 91
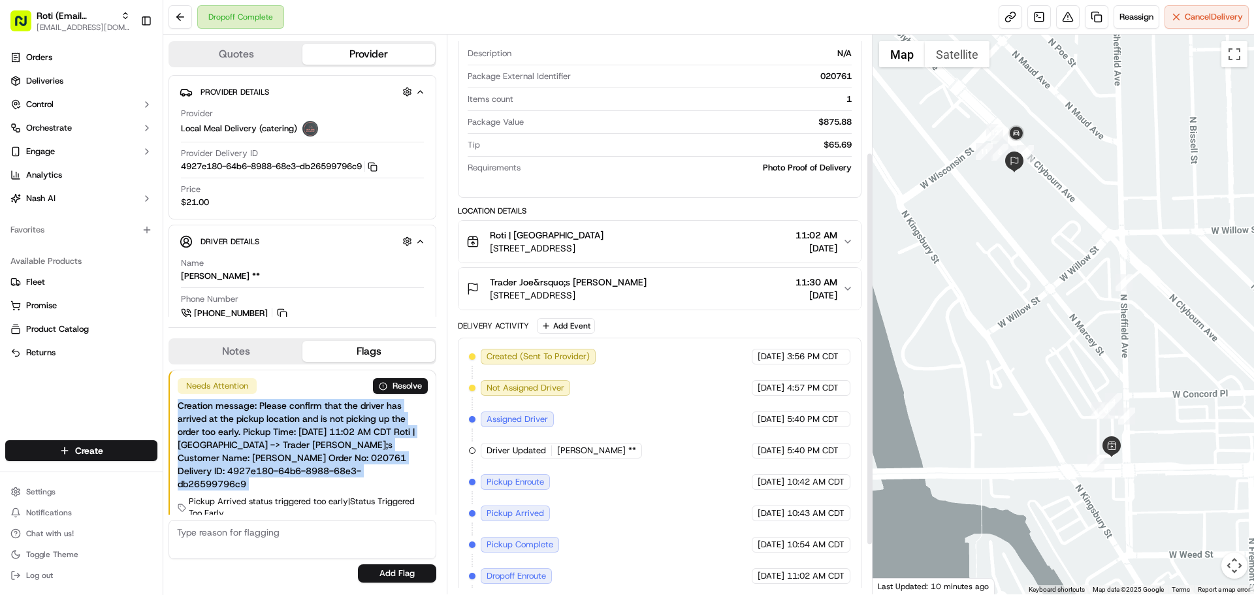
scroll to position [196, 0]
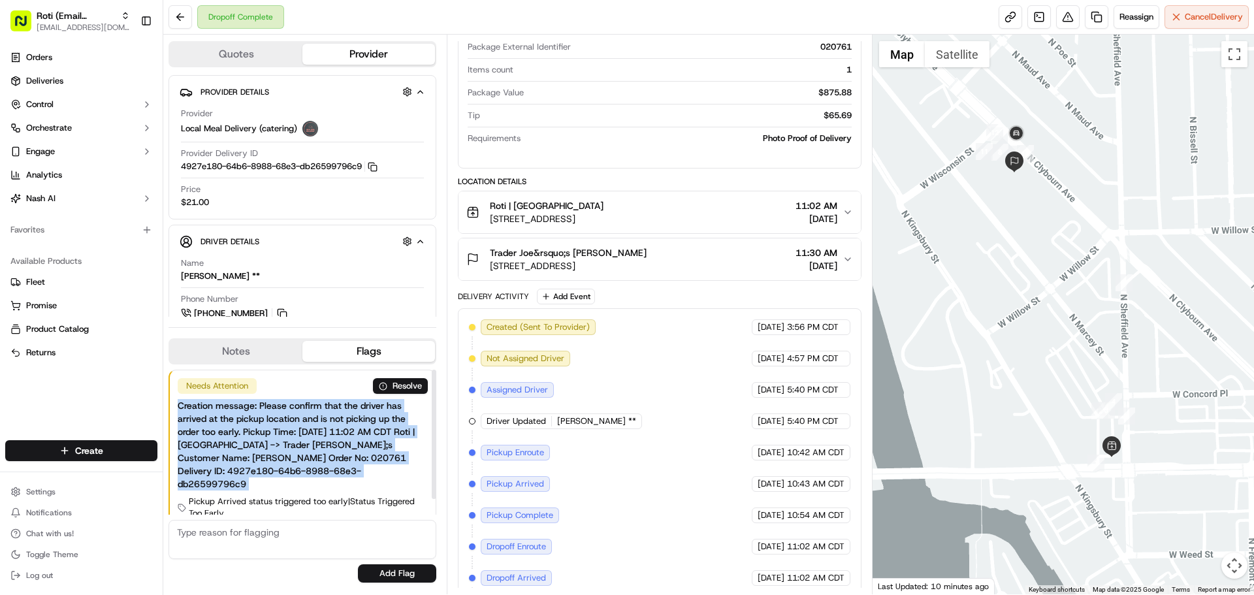
click at [372, 463] on div "Creation message: Please confirm that the driver has arrived at the pickup loca…" at bounding box center [303, 444] width 250 height 91
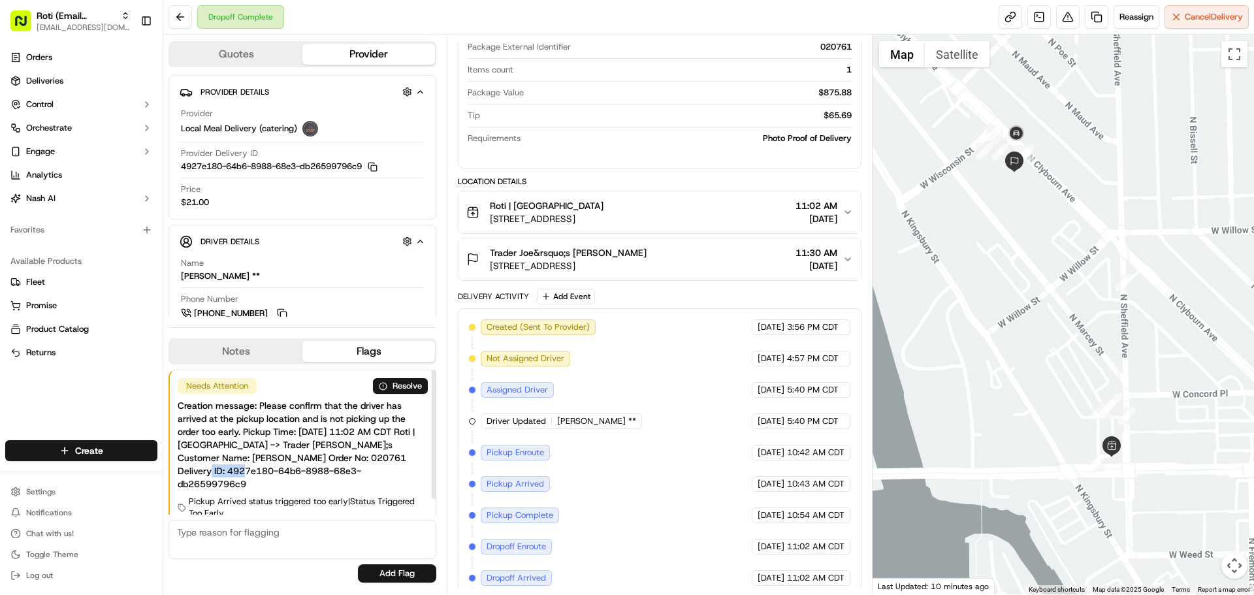
click at [372, 463] on div "Creation message: Please confirm that the driver has arrived at the pickup loca…" at bounding box center [303, 444] width 250 height 91
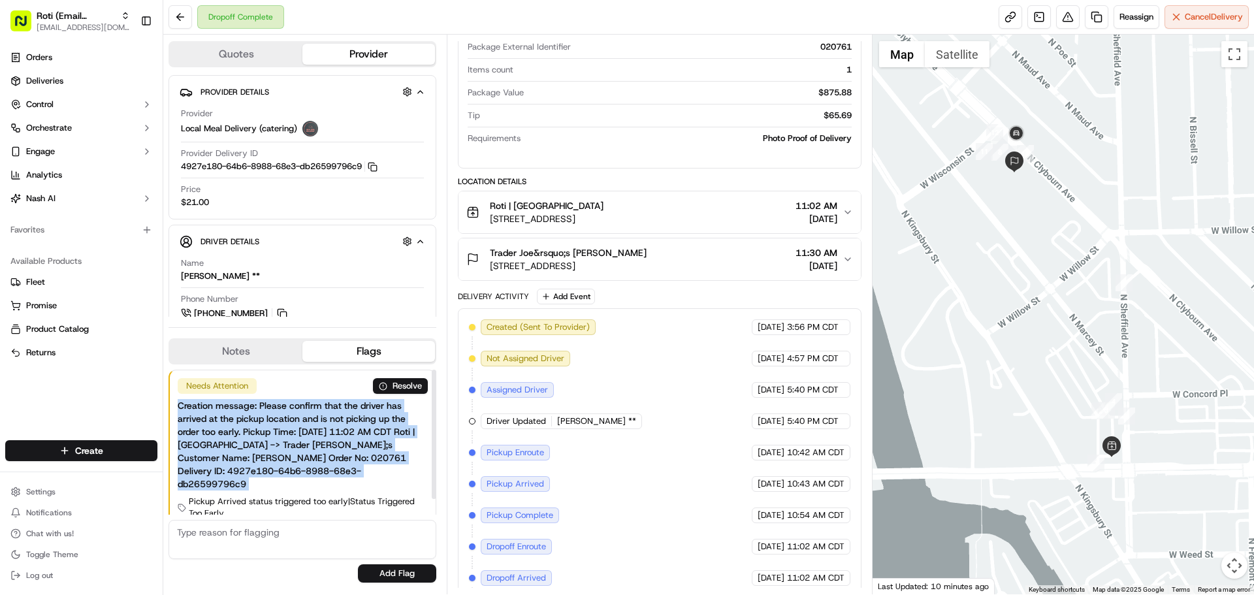
click at [372, 463] on div "Creation message: Please confirm that the driver has arrived at the pickup loca…" at bounding box center [303, 444] width 250 height 91
click at [364, 463] on div "Creation message: Please confirm that the driver has arrived at the pickup loca…" at bounding box center [303, 444] width 250 height 91
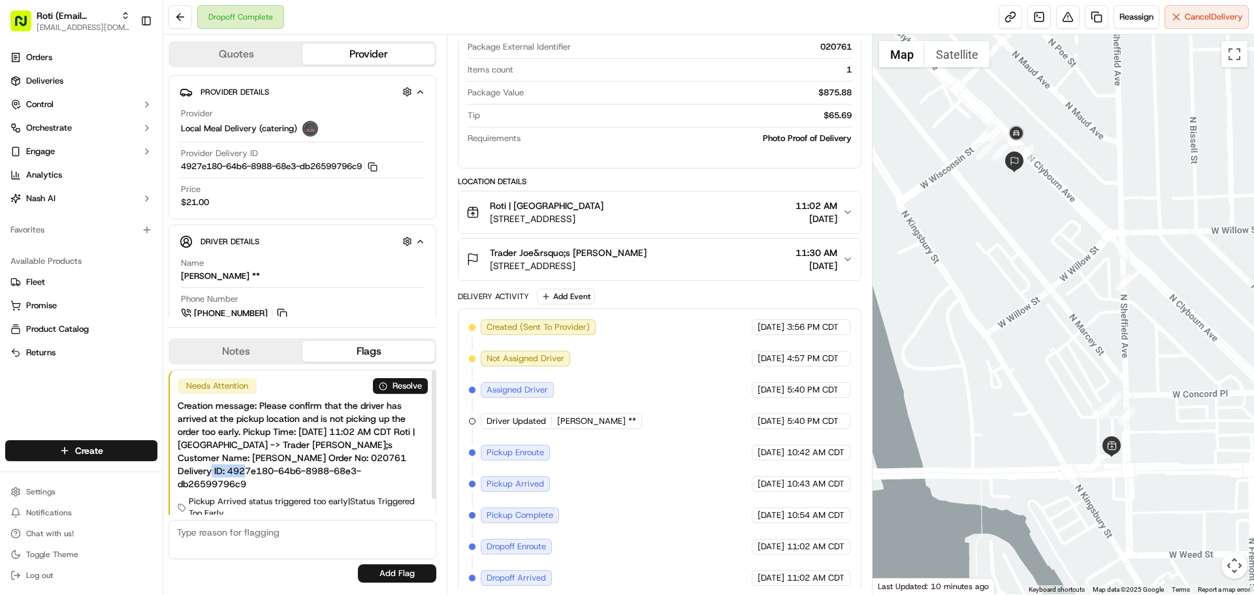
click at [364, 463] on div "Creation message: Please confirm that the driver has arrived at the pickup loca…" at bounding box center [303, 444] width 250 height 91
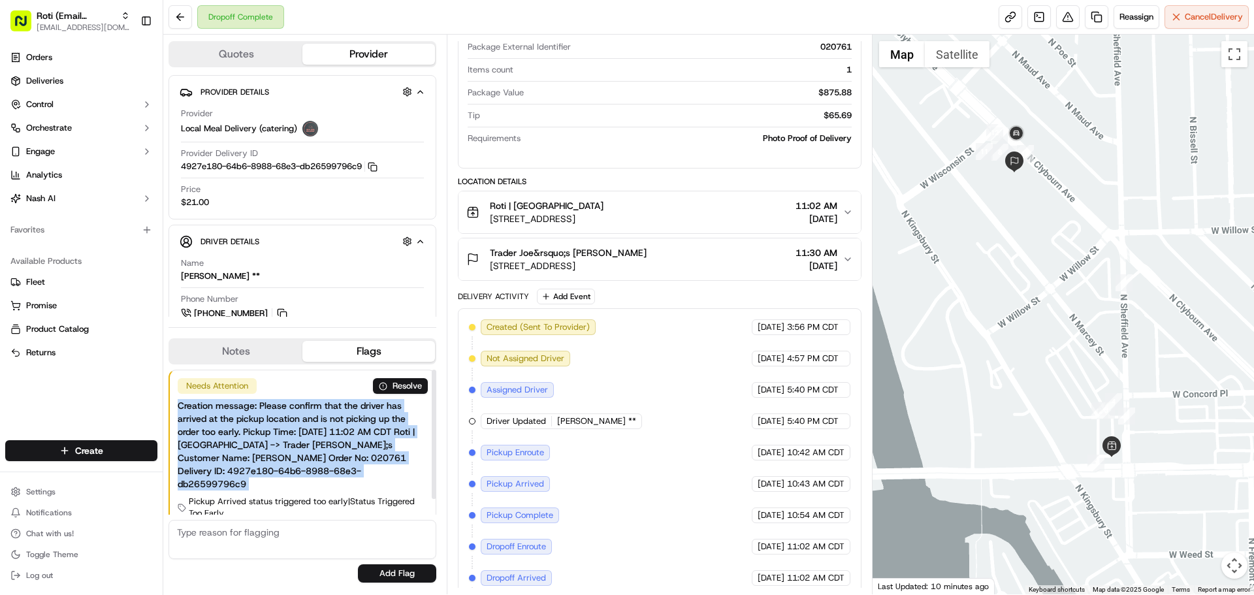
click at [364, 463] on div "Creation message: Please confirm that the driver has arrived at the pickup loca…" at bounding box center [303, 444] width 250 height 91
click at [363, 463] on div "Creation message: Please confirm that the driver has arrived at the pickup loca…" at bounding box center [303, 444] width 250 height 91
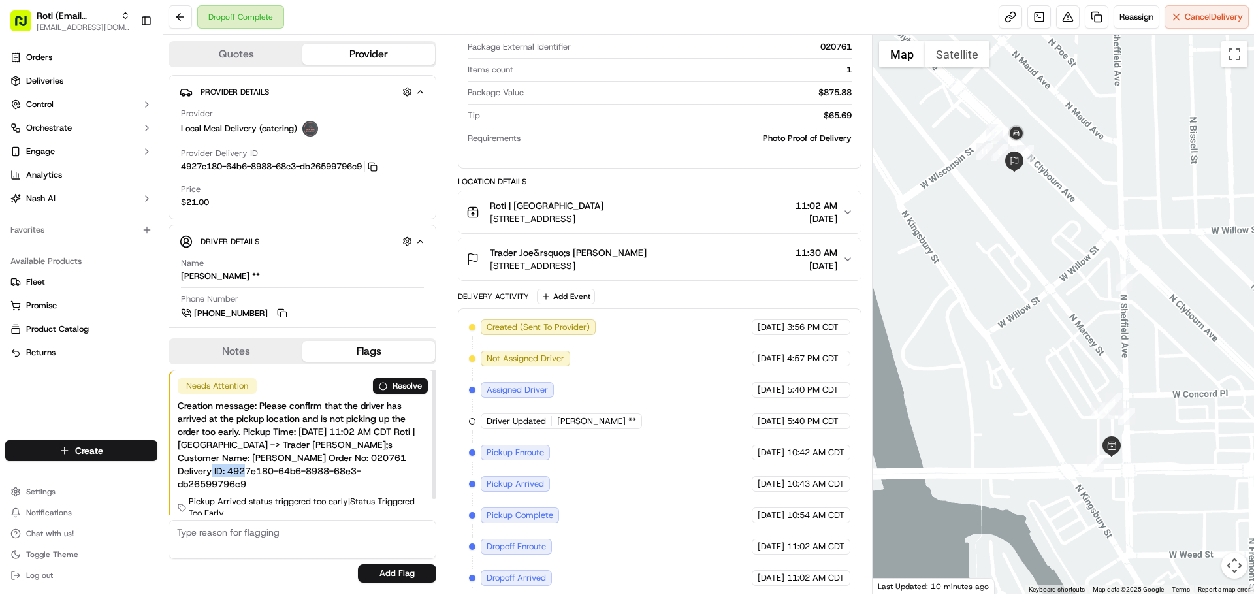
click at [363, 463] on div "Creation message: Please confirm that the driver has arrived at the pickup loca…" at bounding box center [303, 444] width 250 height 91
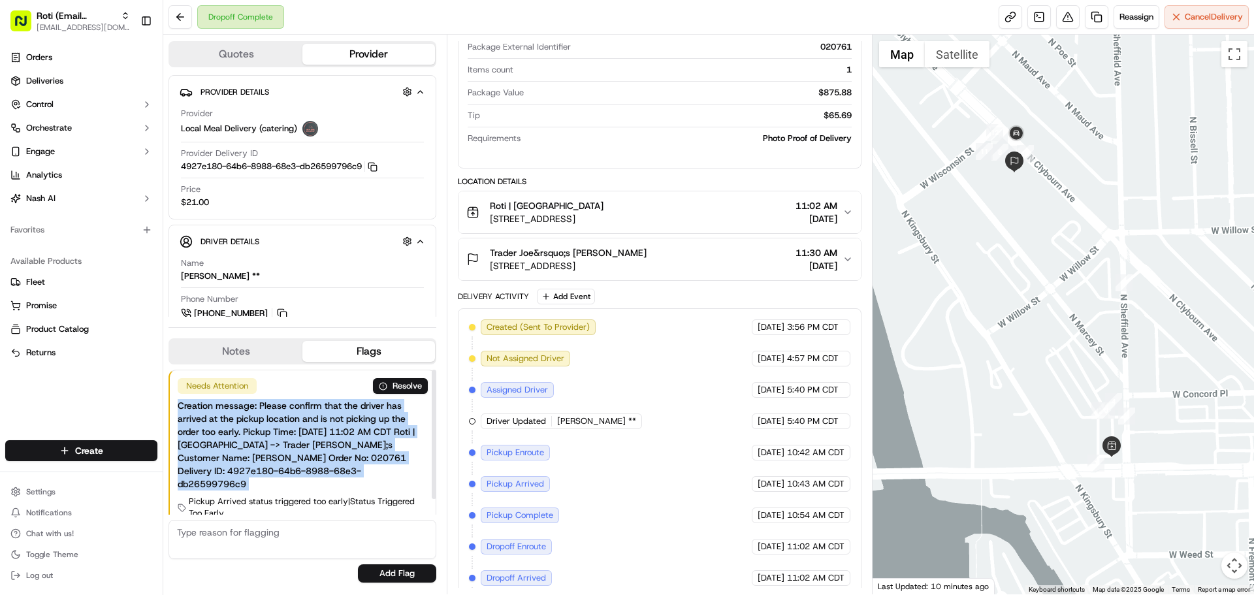
click at [363, 463] on div "Creation message: Please confirm that the driver has arrived at the pickup loca…" at bounding box center [303, 444] width 250 height 91
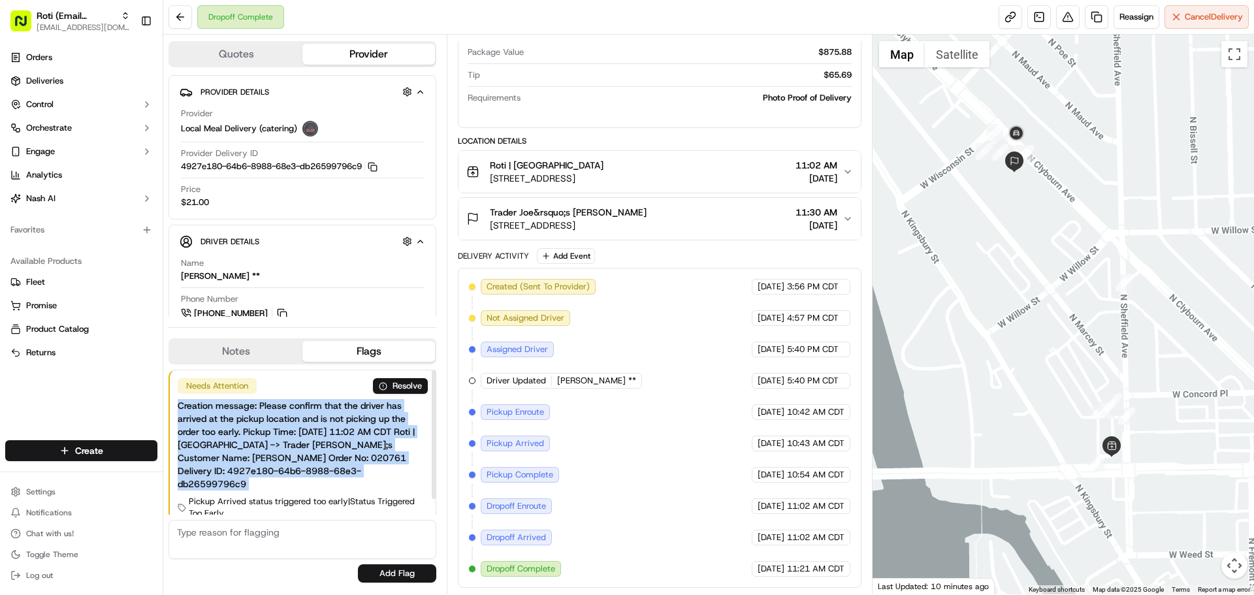
click at [353, 461] on div "Creation message: Please confirm that the driver has arrived at the pickup loca…" at bounding box center [303, 444] width 250 height 91
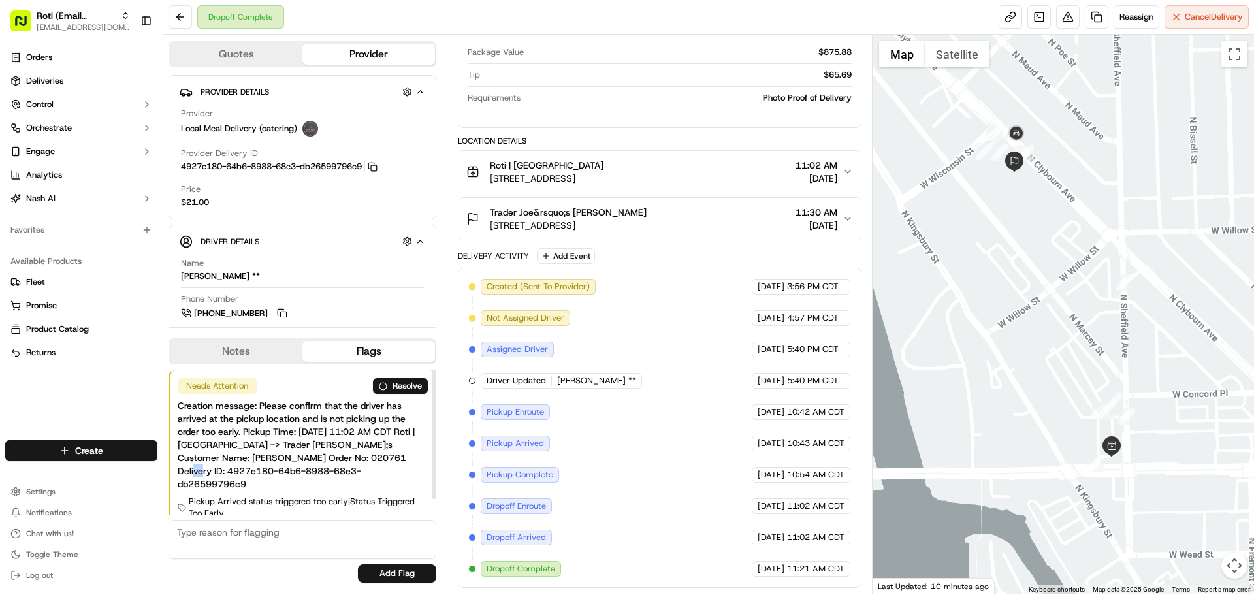
click at [353, 461] on div "Creation message: Please confirm that the driver has arrived at the pickup loca…" at bounding box center [303, 444] width 250 height 91
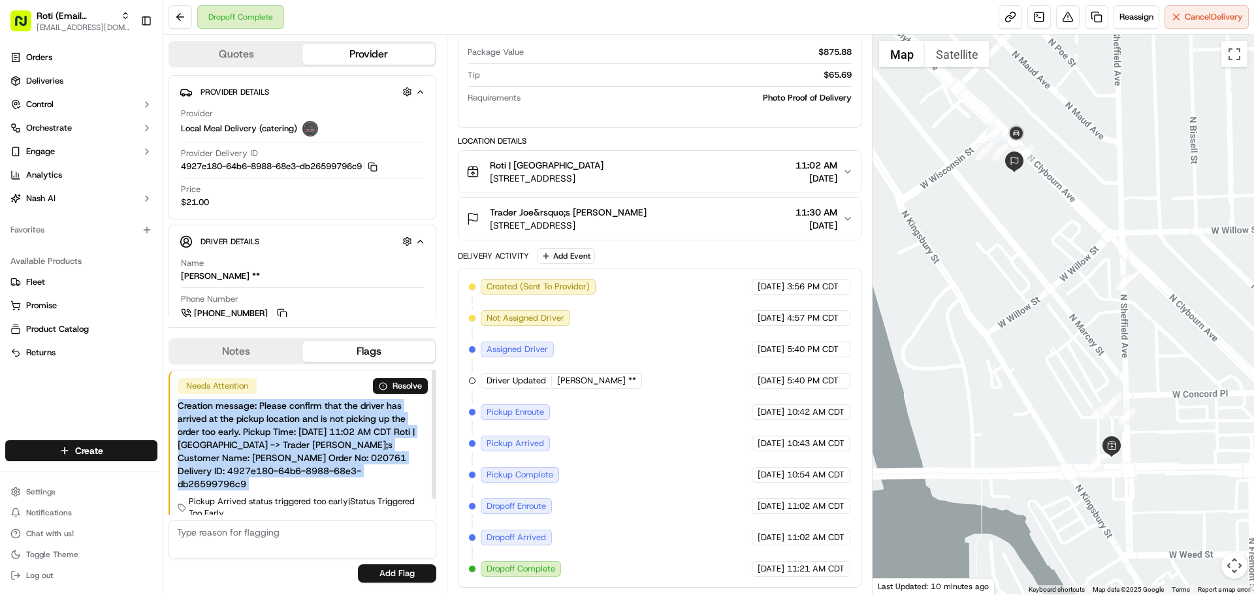
click at [353, 461] on div "Creation message: Please confirm that the driver has arrived at the pickup loca…" at bounding box center [303, 444] width 250 height 91
click at [379, 457] on div "Creation message: Please confirm that the driver has arrived at the pickup loca…" at bounding box center [303, 444] width 250 height 91
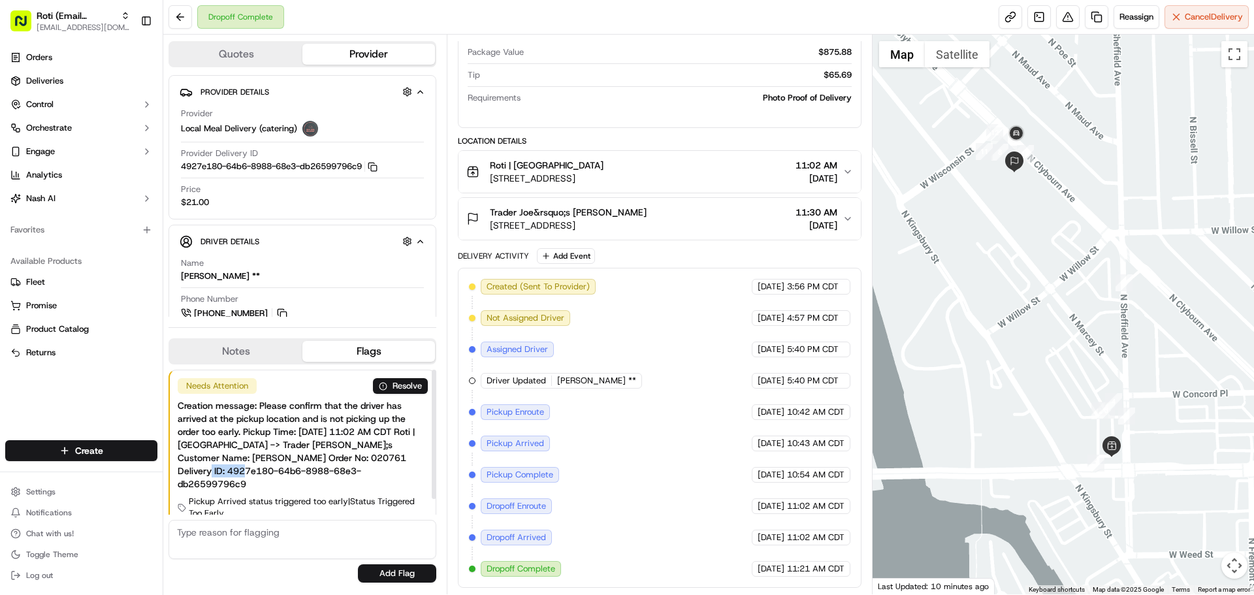
click at [379, 457] on div "Creation message: Please confirm that the driver has arrived at the pickup loca…" at bounding box center [303, 444] width 250 height 91
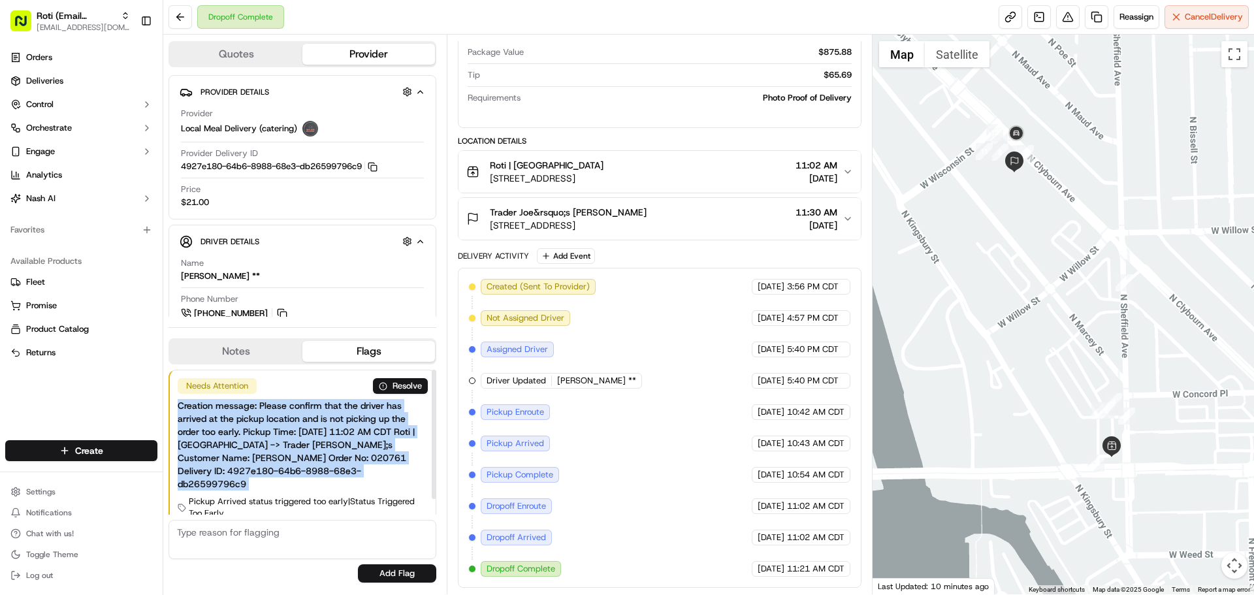
click at [379, 457] on div "Creation message: Please confirm that the driver has arrived at the pickup loca…" at bounding box center [303, 444] width 250 height 91
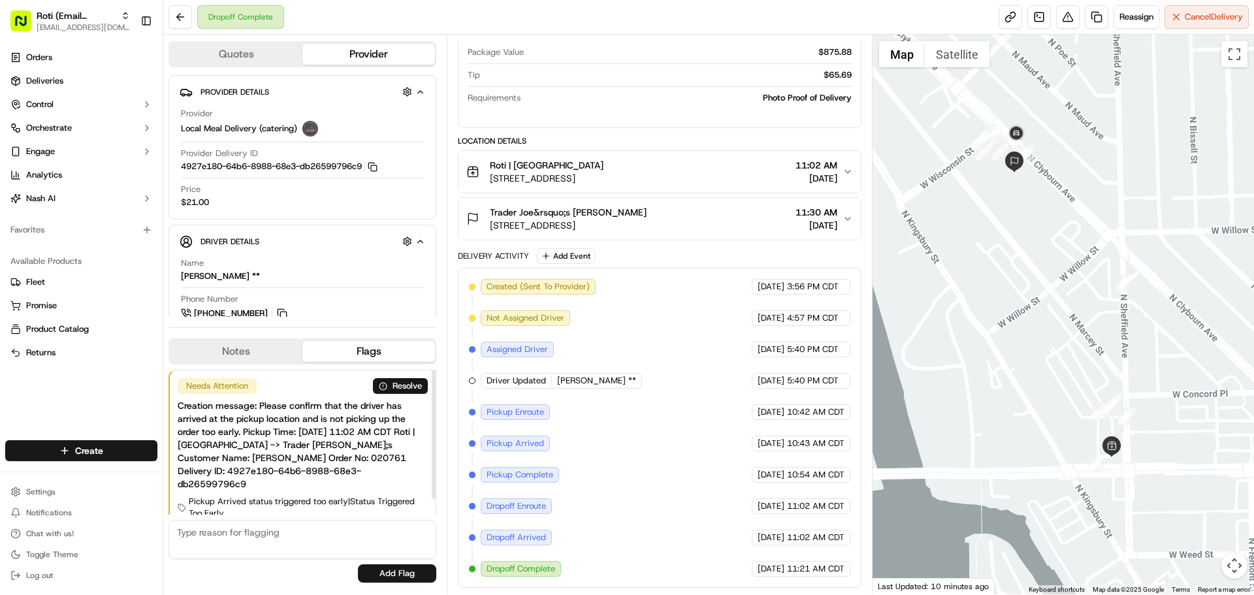
click at [328, 465] on div "Creation message: Please confirm that the driver has arrived at the pickup loca…" at bounding box center [303, 444] width 250 height 91
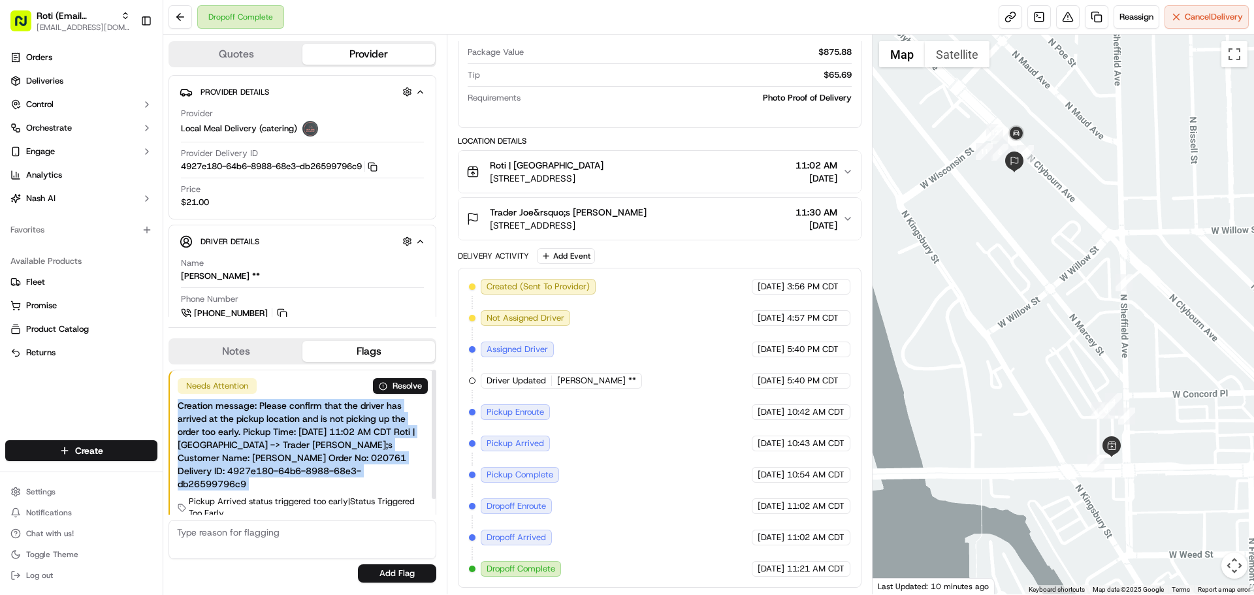
click at [328, 465] on div "Creation message: Please confirm that the driver has arrived at the pickup loca…" at bounding box center [303, 444] width 250 height 91
click at [395, 444] on div "Creation message: Please confirm that the driver has arrived at the pickup loca…" at bounding box center [303, 444] width 250 height 91
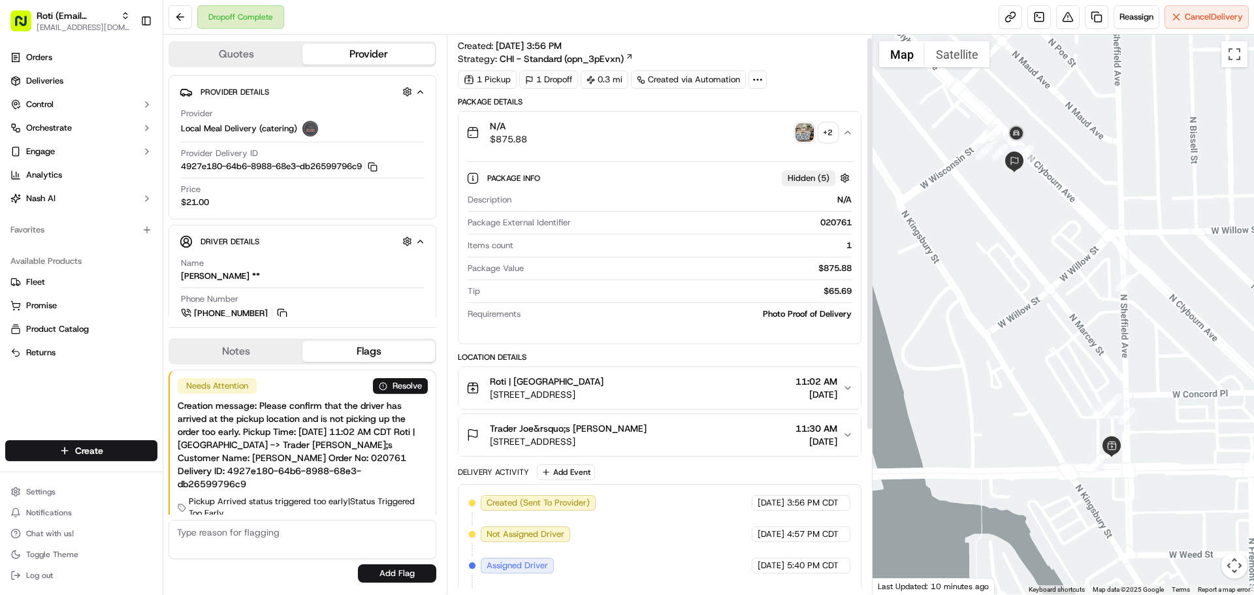
scroll to position [0, 0]
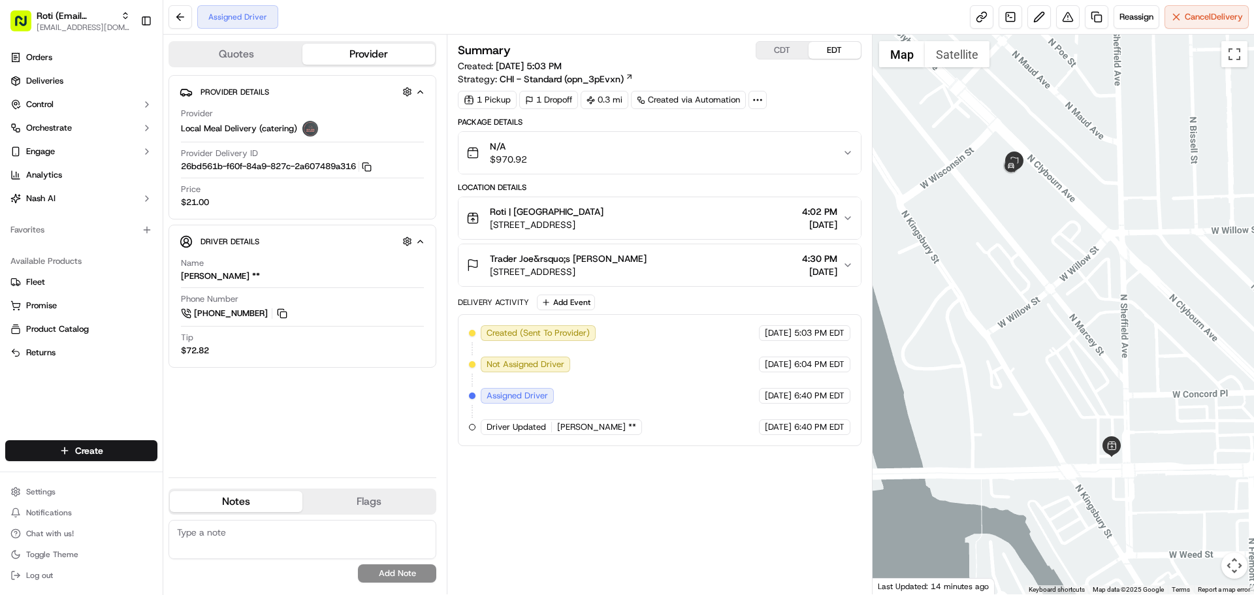
click at [673, 143] on div "N/A $970.92" at bounding box center [655, 153] width 376 height 26
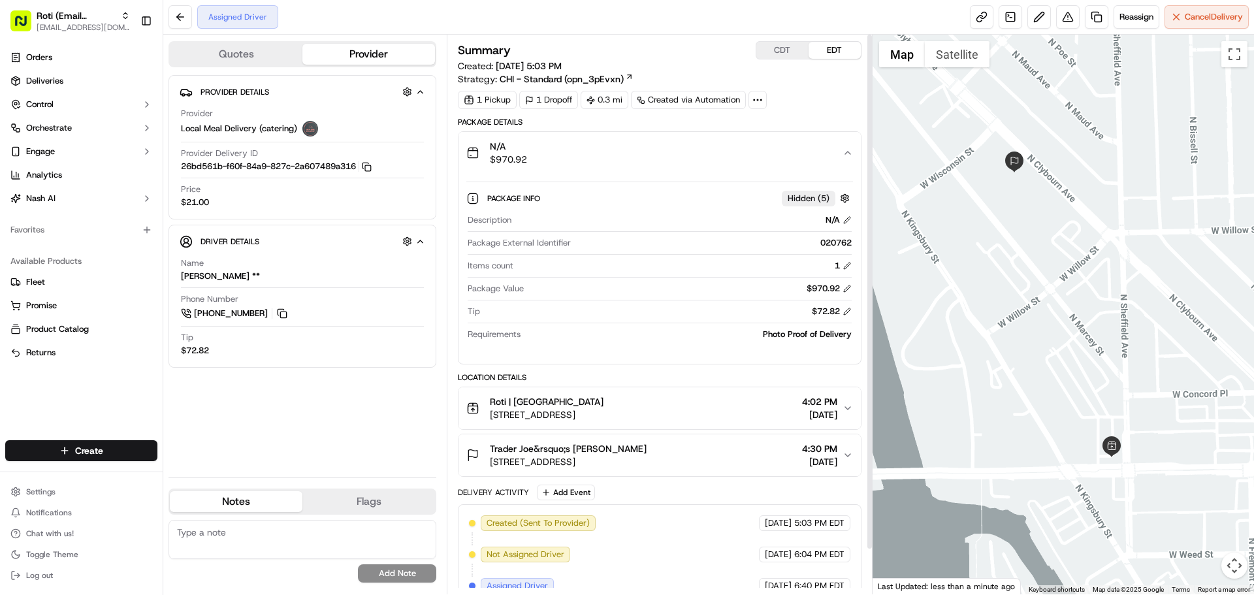
click at [785, 50] on button "CDT" at bounding box center [783, 50] width 52 height 17
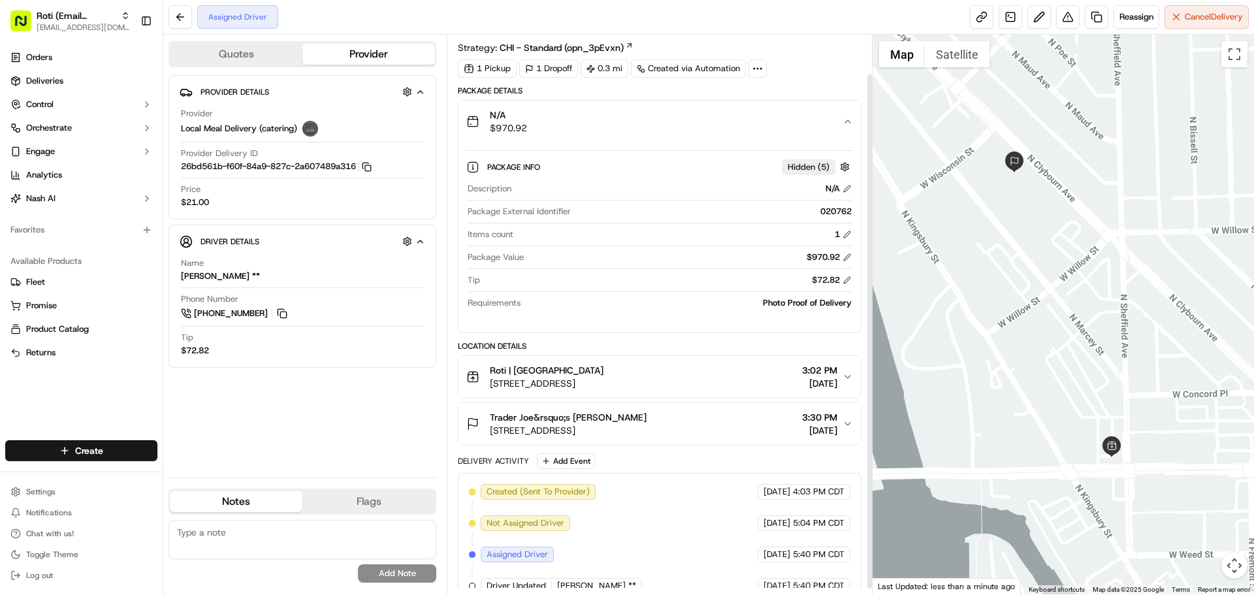
scroll to position [48, 0]
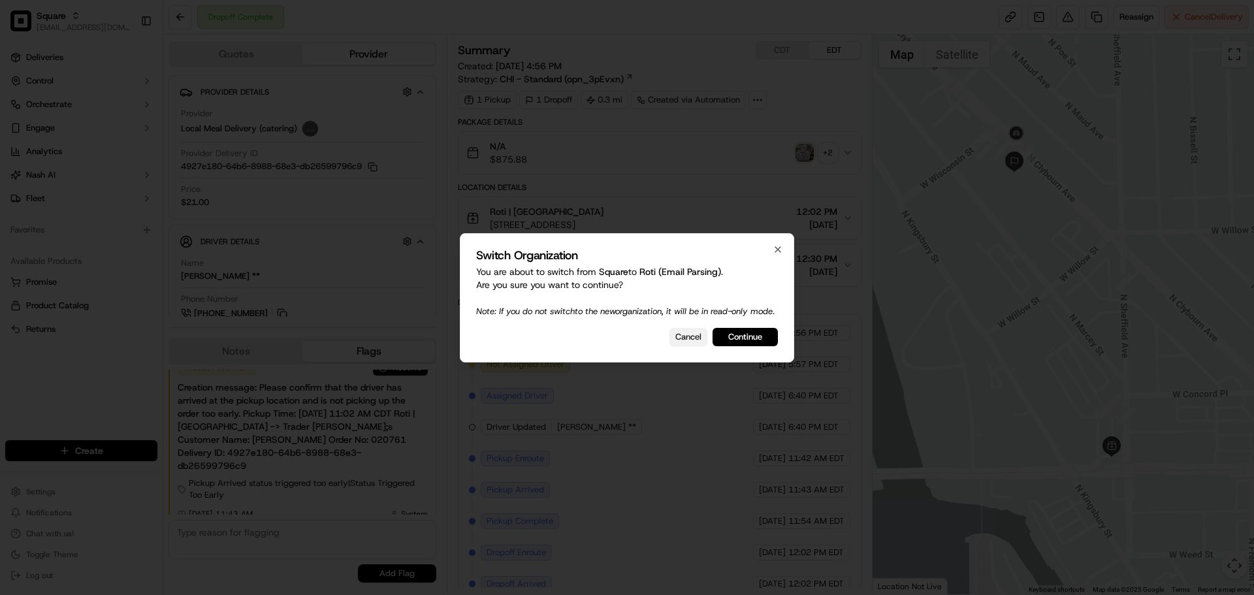
click at [698, 338] on button "Cancel" at bounding box center [689, 337] width 38 height 18
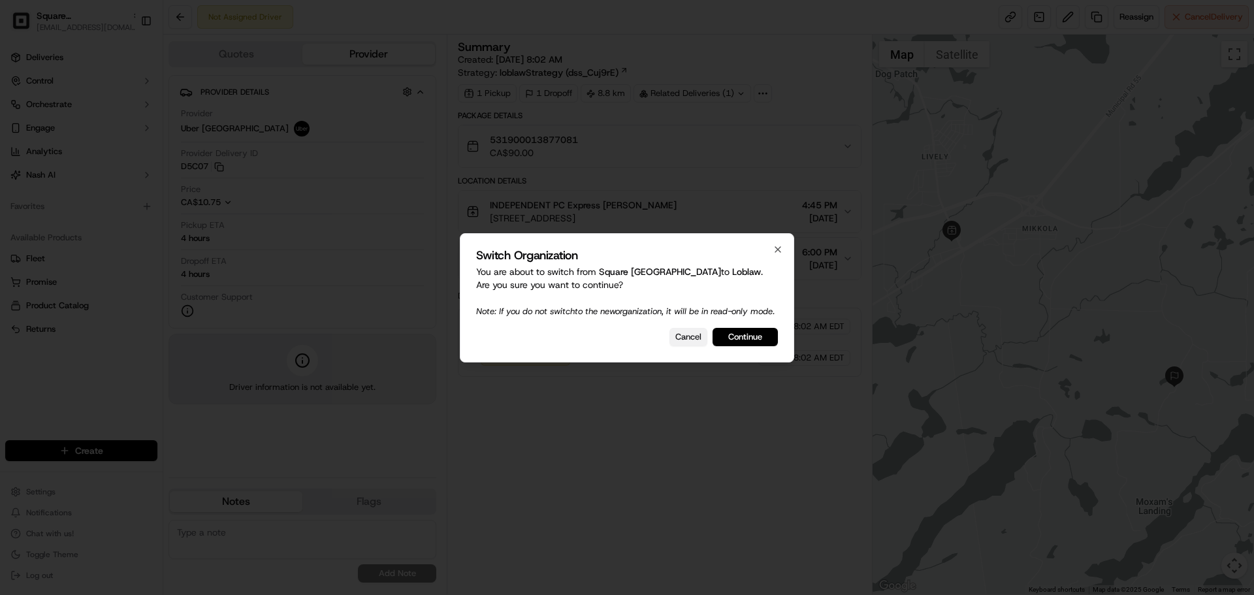
click at [690, 346] on button "Cancel" at bounding box center [689, 337] width 38 height 18
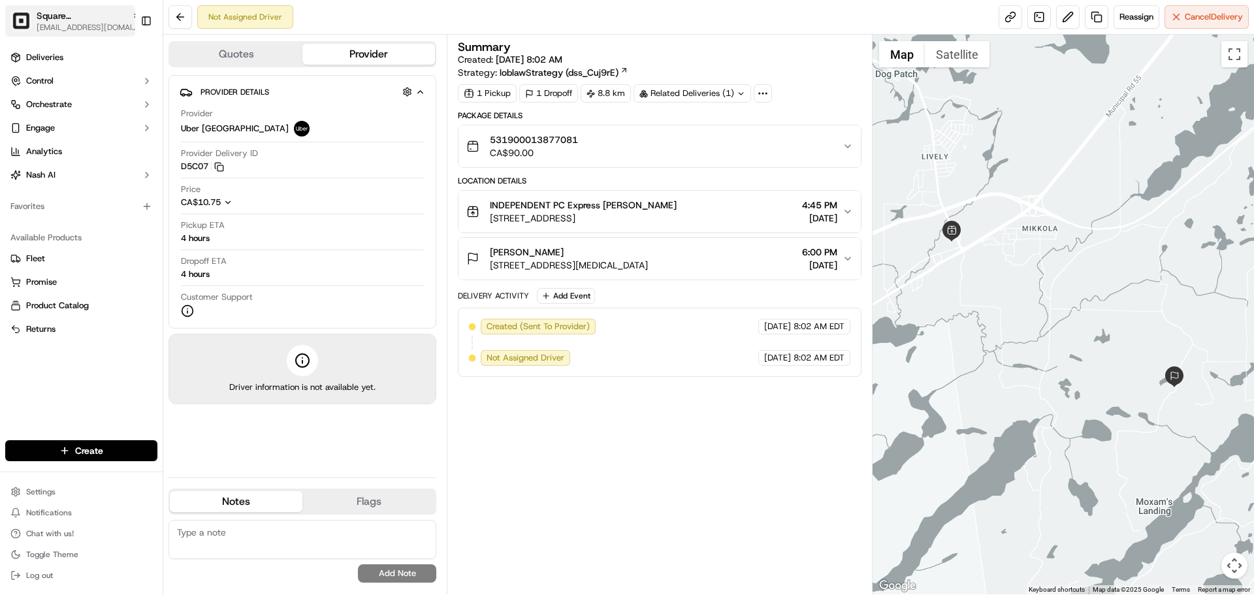
click at [37, 20] on span "Square [GEOGRAPHIC_DATA]" at bounding box center [82, 15] width 90 height 13
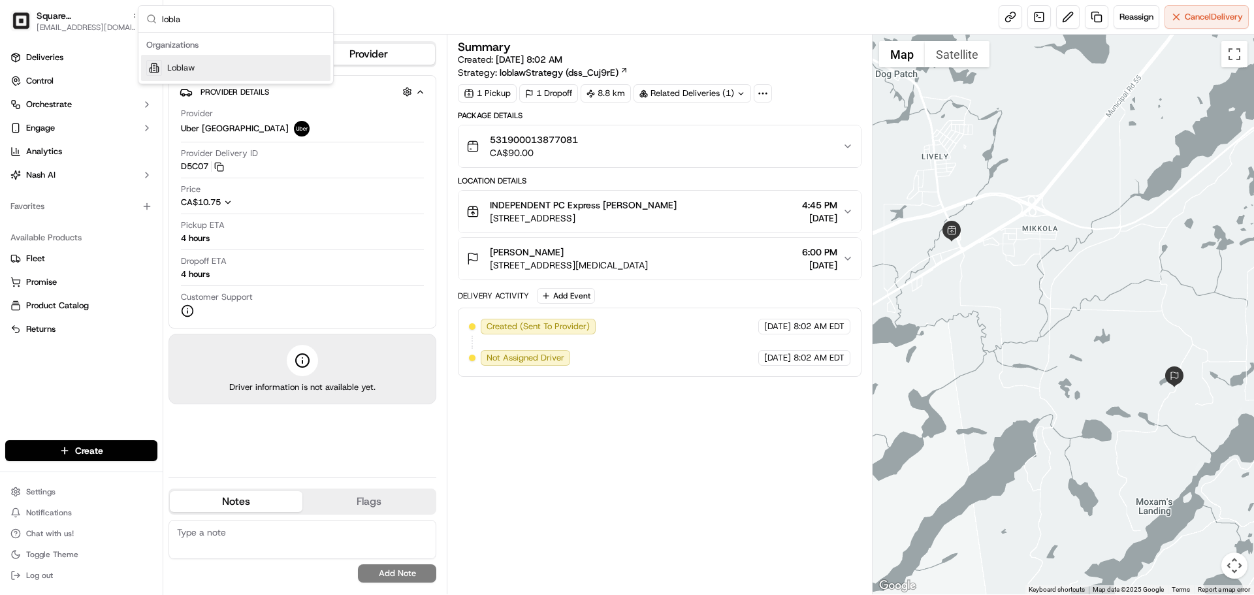
type input "lobla"
click at [240, 69] on div "Loblaw" at bounding box center [235, 68] width 189 height 26
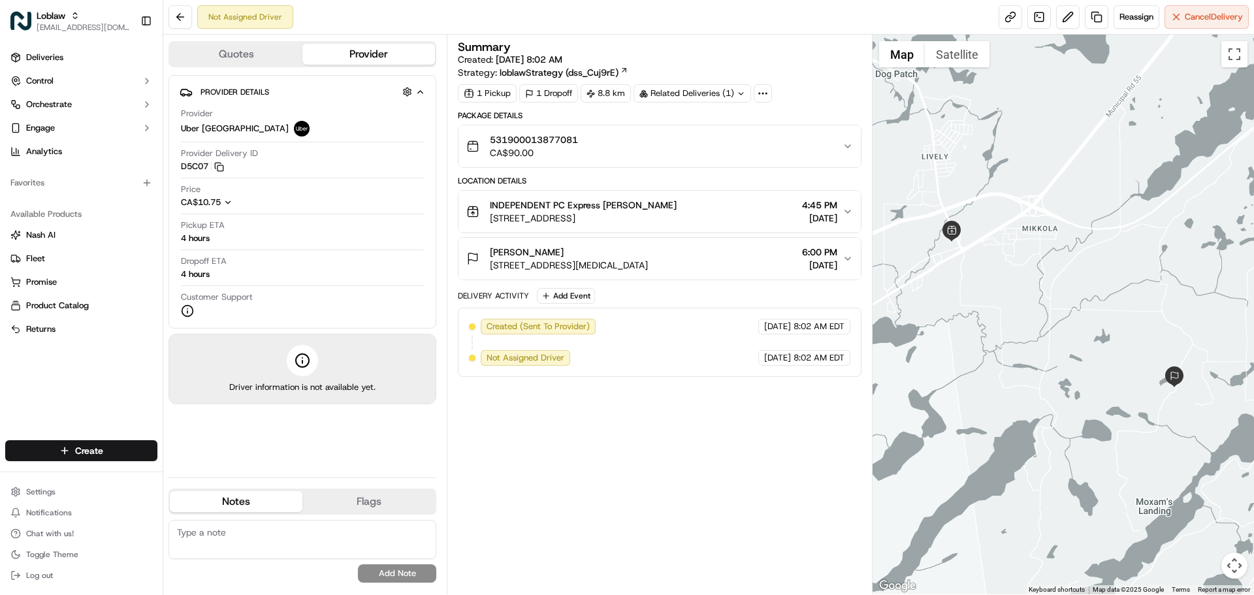
click at [249, 534] on textarea at bounding box center [303, 539] width 268 height 39
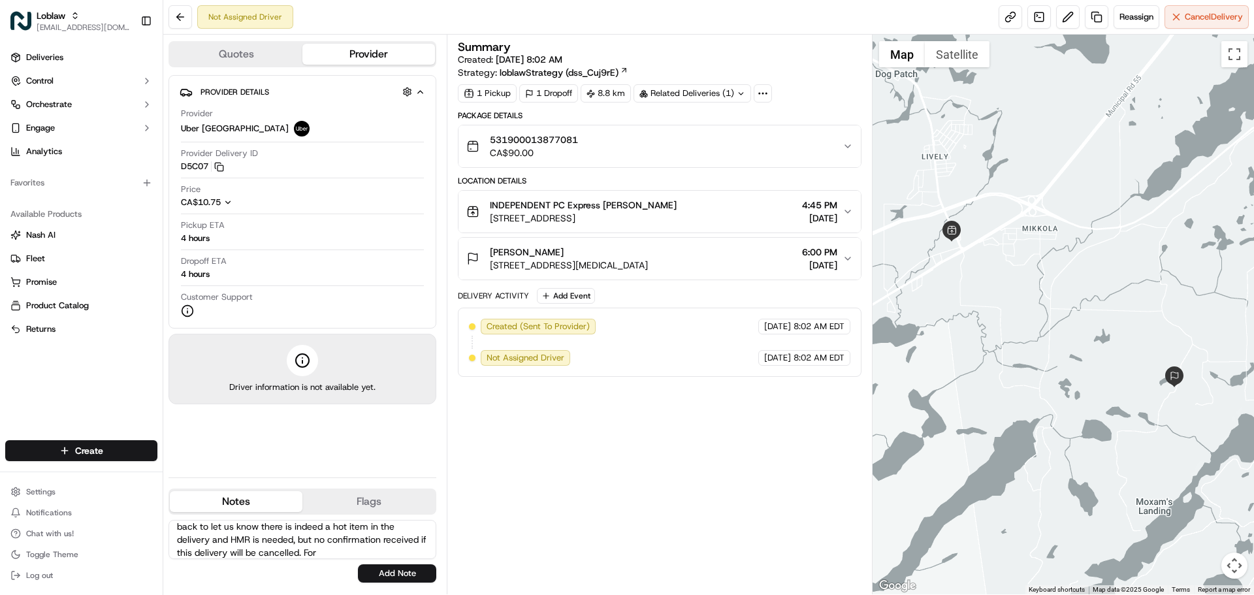
scroll to position [71, 0]
paste textarea "95653"
type textarea "Merchant reached out to reassign the delivery, as initial one had an error due …"
click at [389, 570] on button "Add Note" at bounding box center [397, 574] width 78 height 18
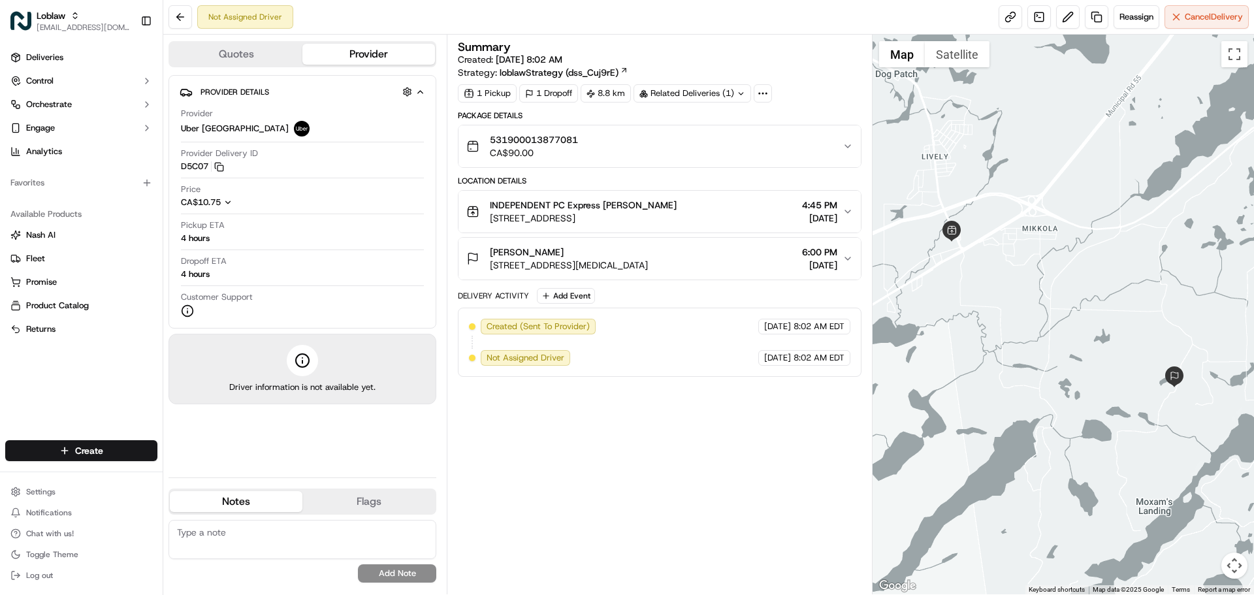
scroll to position [0, 0]
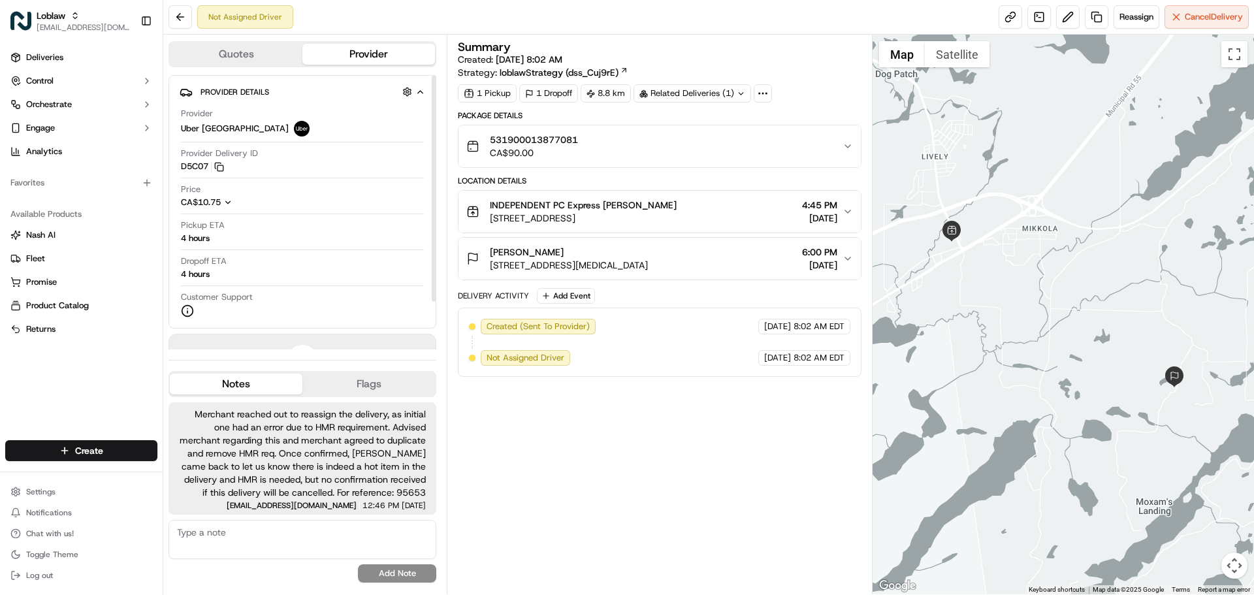
click at [166, 24] on div "Not Assigned Driver Reassign Cancel Delivery" at bounding box center [708, 17] width 1091 height 35
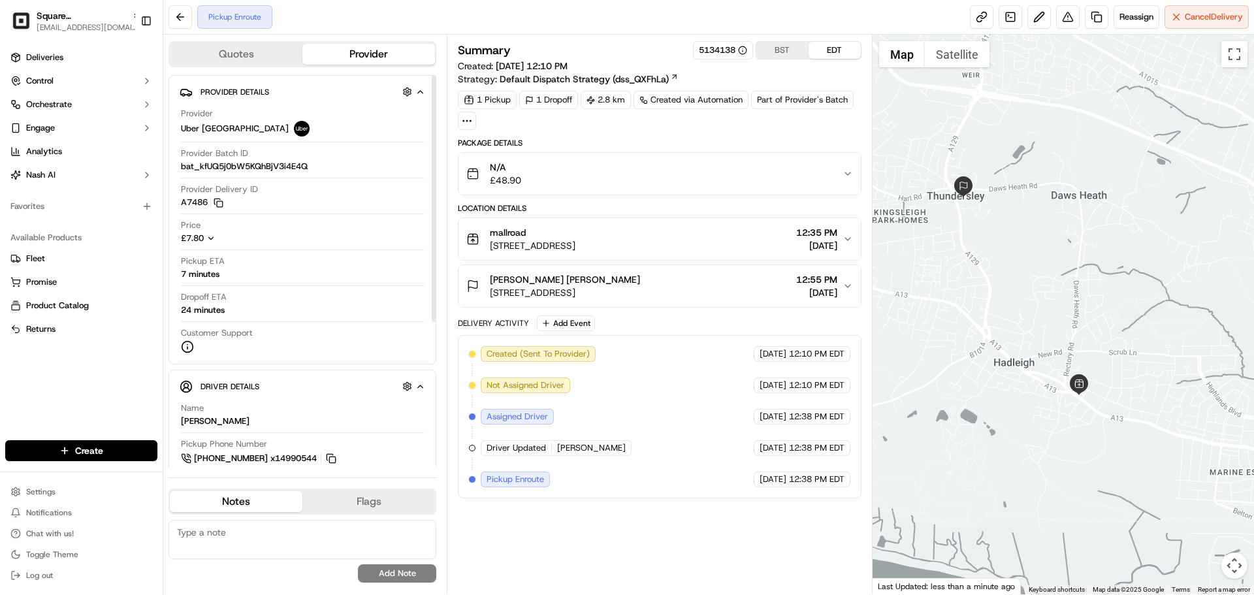
click at [192, 538] on textarea at bounding box center [303, 539] width 268 height 39
paste textarea "** Caller Information: ** Reason for calling: ** Resolution provided:"
click at [270, 532] on textarea "** Caller Information: ** Reason for calling: ** Resolution provided:" at bounding box center [303, 539] width 268 height 39
click at [296, 542] on textarea "** Caller Information: Mechant ** Reason for calling: ** Resolution provided:" at bounding box center [303, 539] width 268 height 39
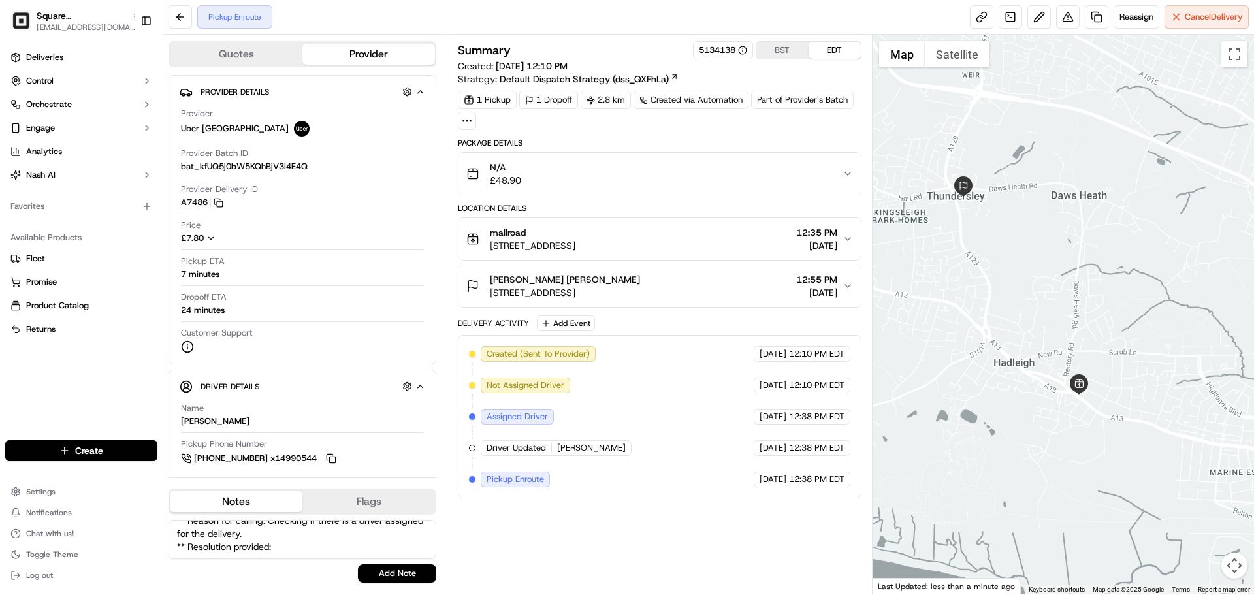
click at [336, 532] on textarea "** Caller Information: Mechant ** Reason for calling: Checking if there is a dr…" at bounding box center [303, 539] width 268 height 39
type textarea "** Caller Information: Mechant ** Reason for calling: Checking if there is a dr…"
click at [382, 573] on button "Add Note" at bounding box center [397, 574] width 78 height 18
